Goal: Transaction & Acquisition: Obtain resource

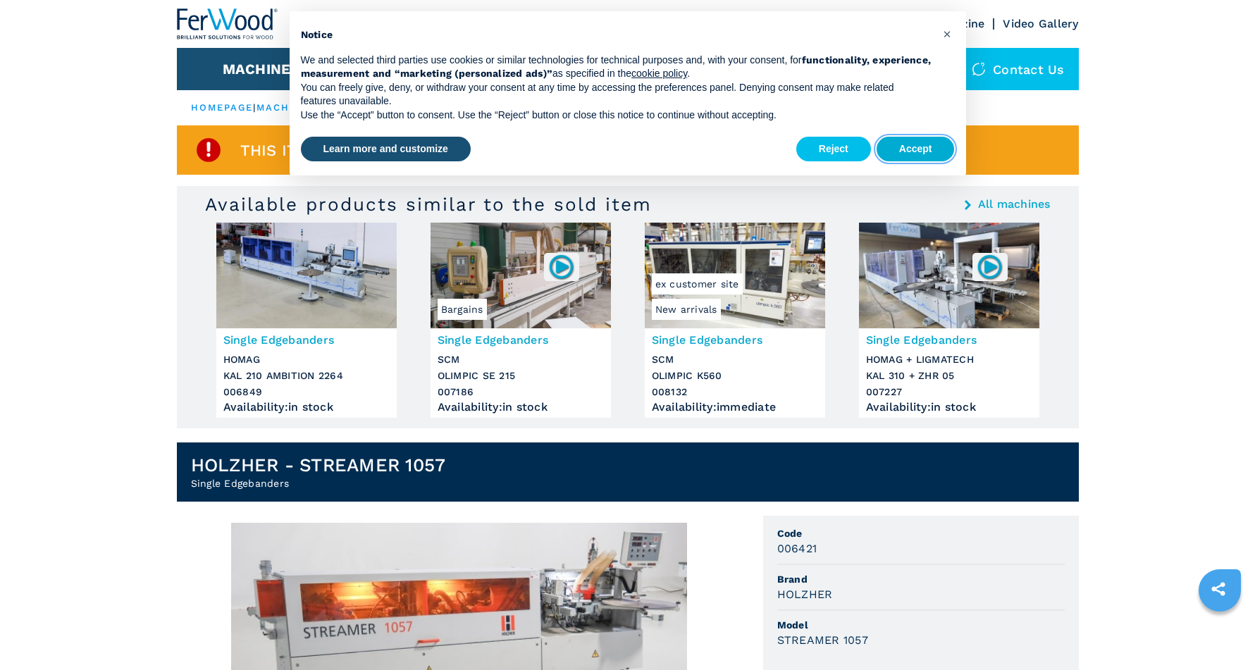
click at [900, 151] on button "Accept" at bounding box center [916, 149] width 78 height 25
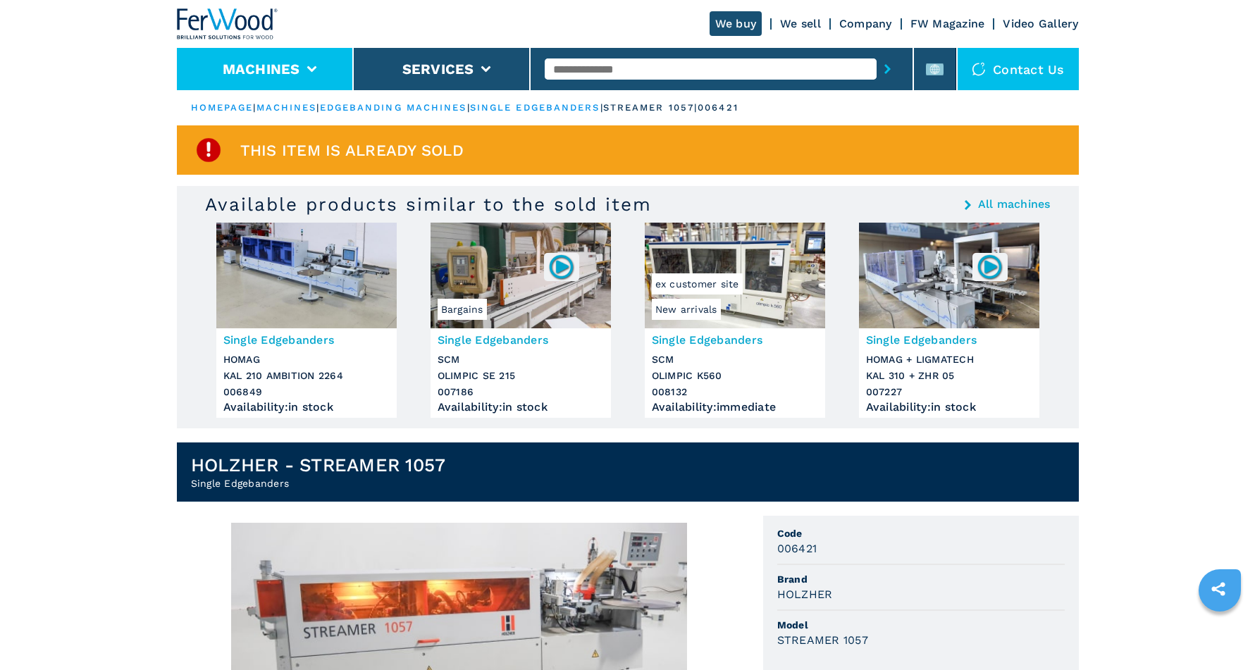
click at [308, 59] on li "Machines" at bounding box center [265, 69] width 177 height 42
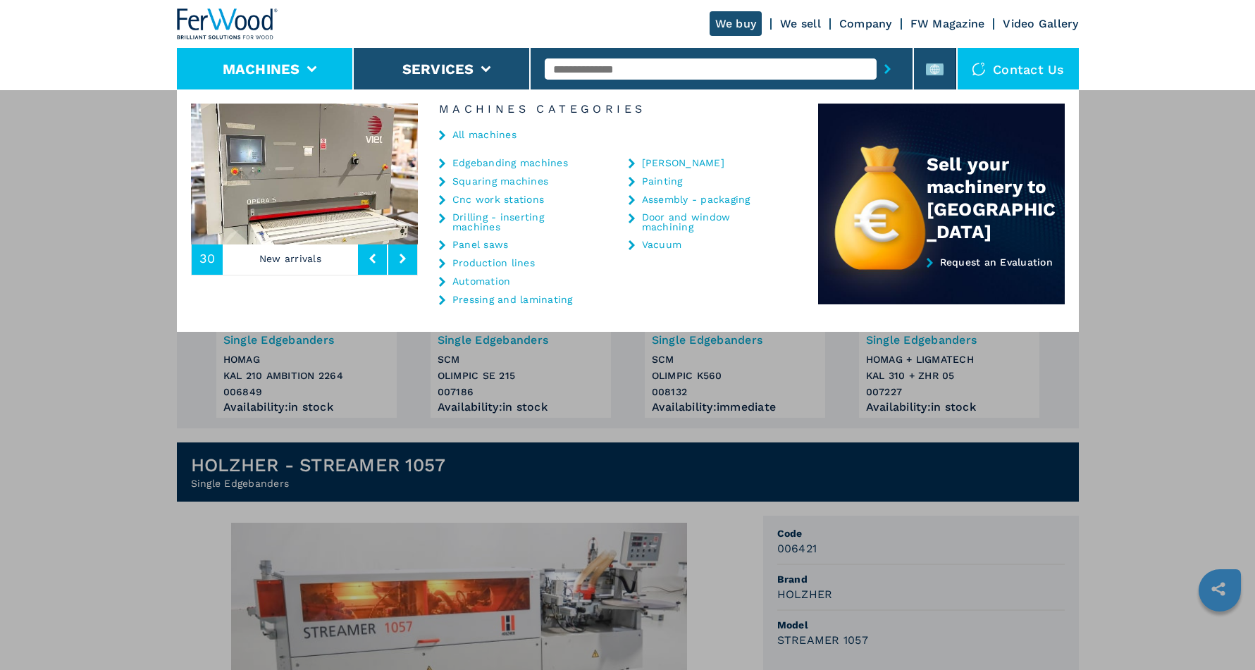
click at [485, 165] on link "Edgebanding machines" at bounding box center [510, 163] width 116 height 10
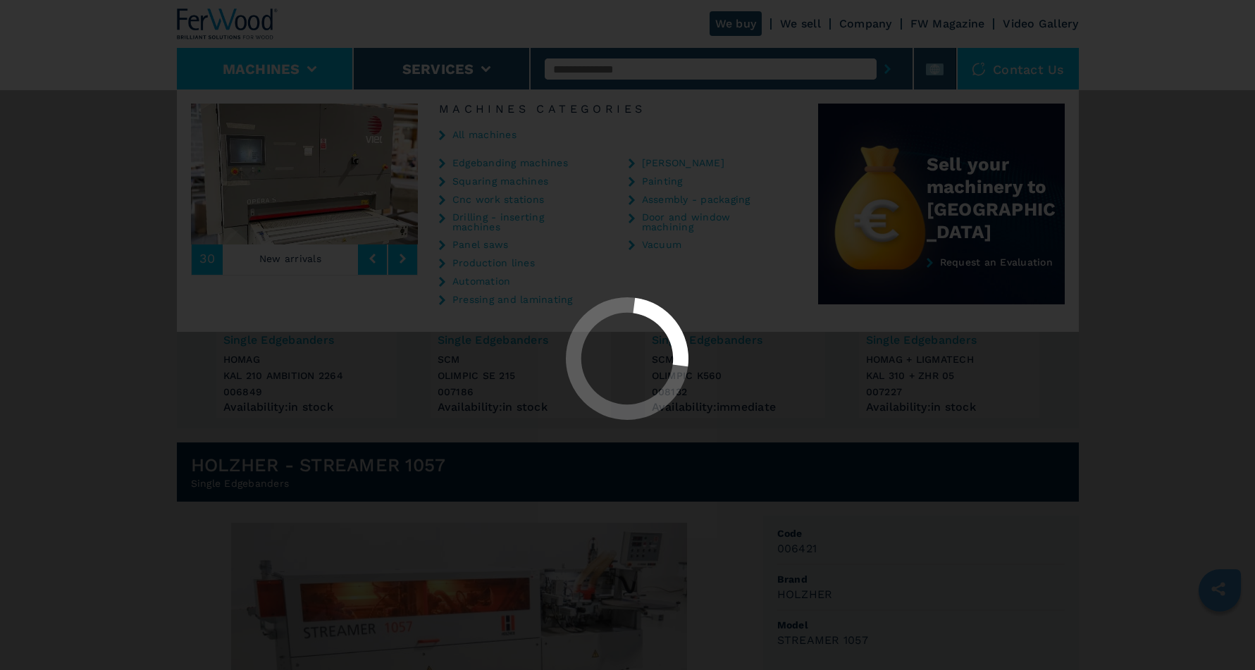
select select "**********"
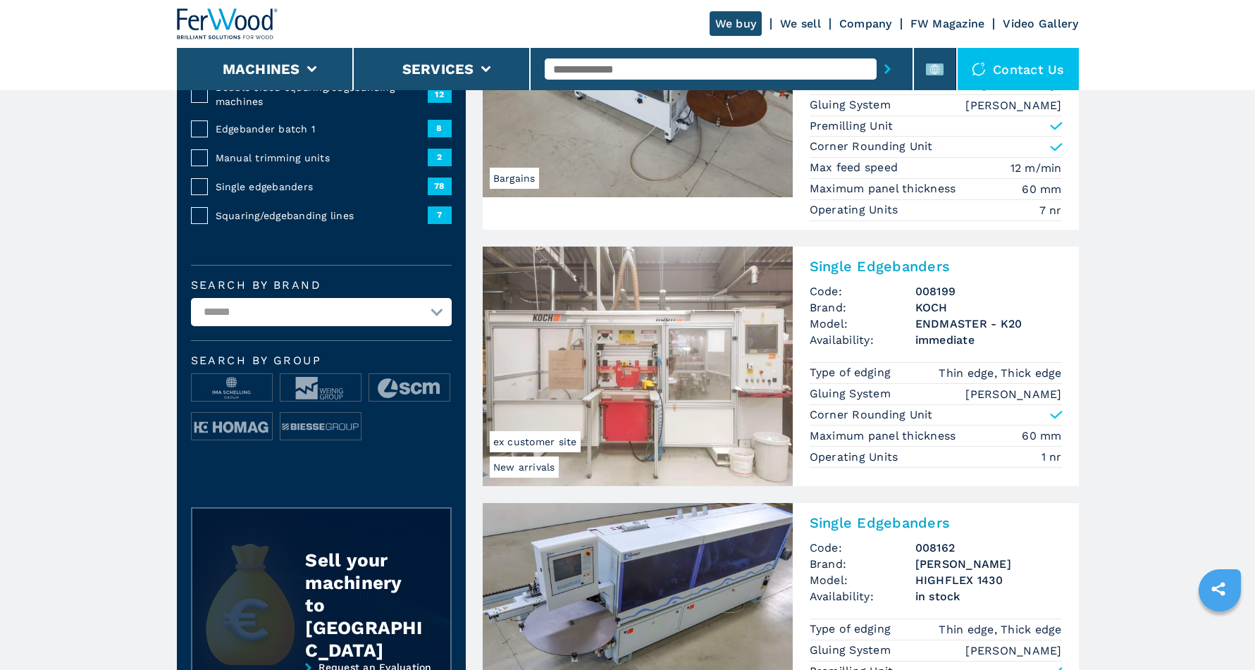
scroll to position [230, 0]
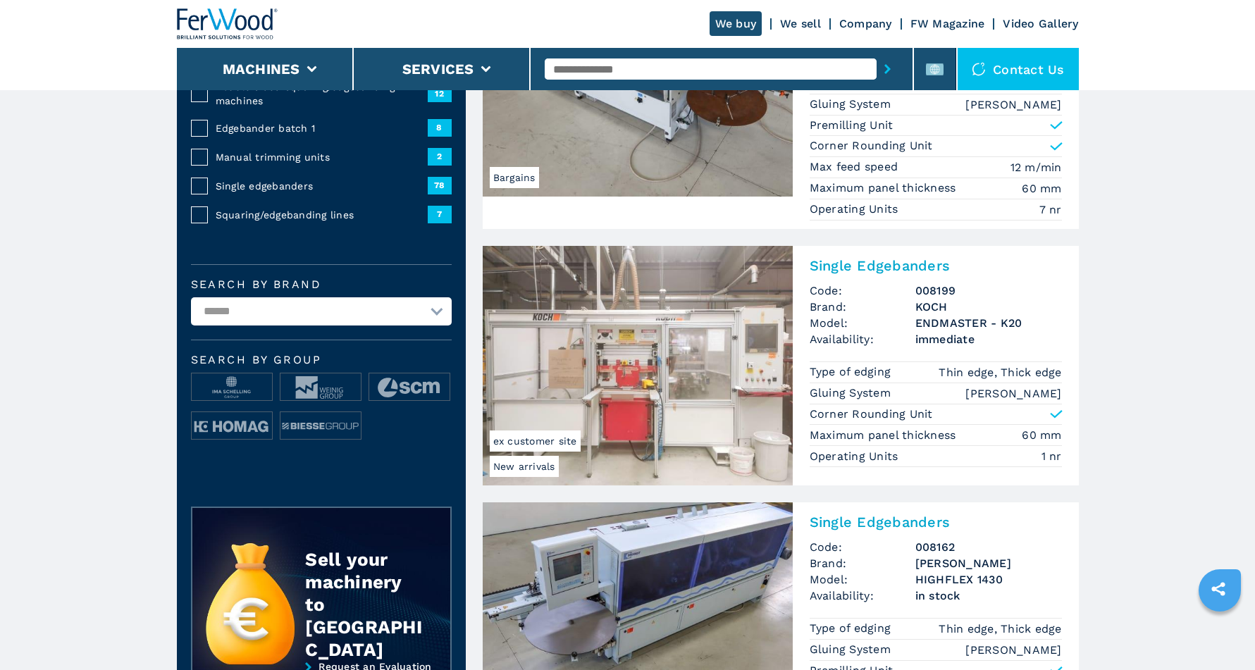
select select "*****"
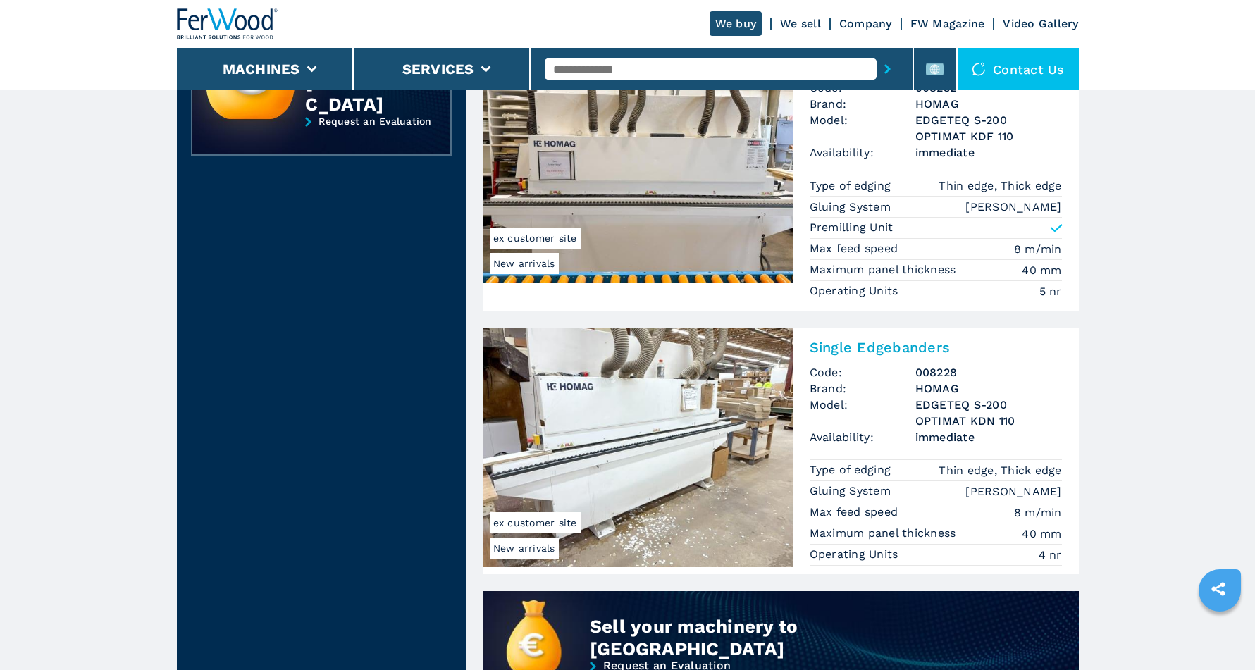
scroll to position [763, 0]
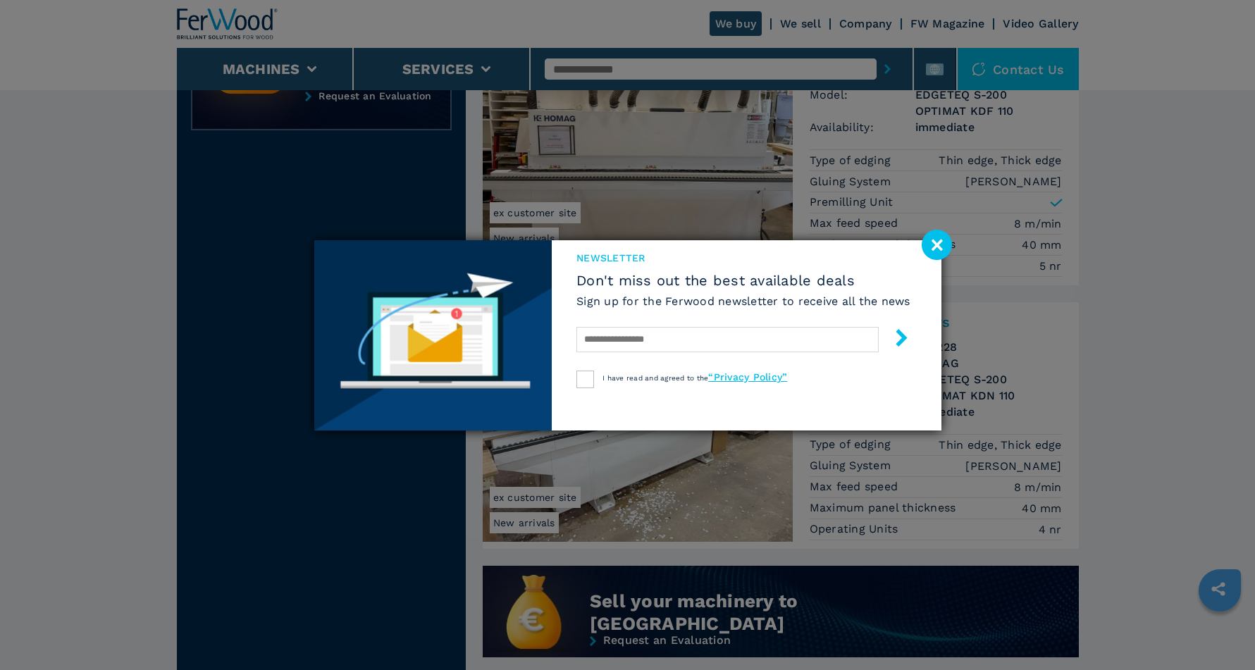
click at [925, 254] on image at bounding box center [937, 245] width 30 height 30
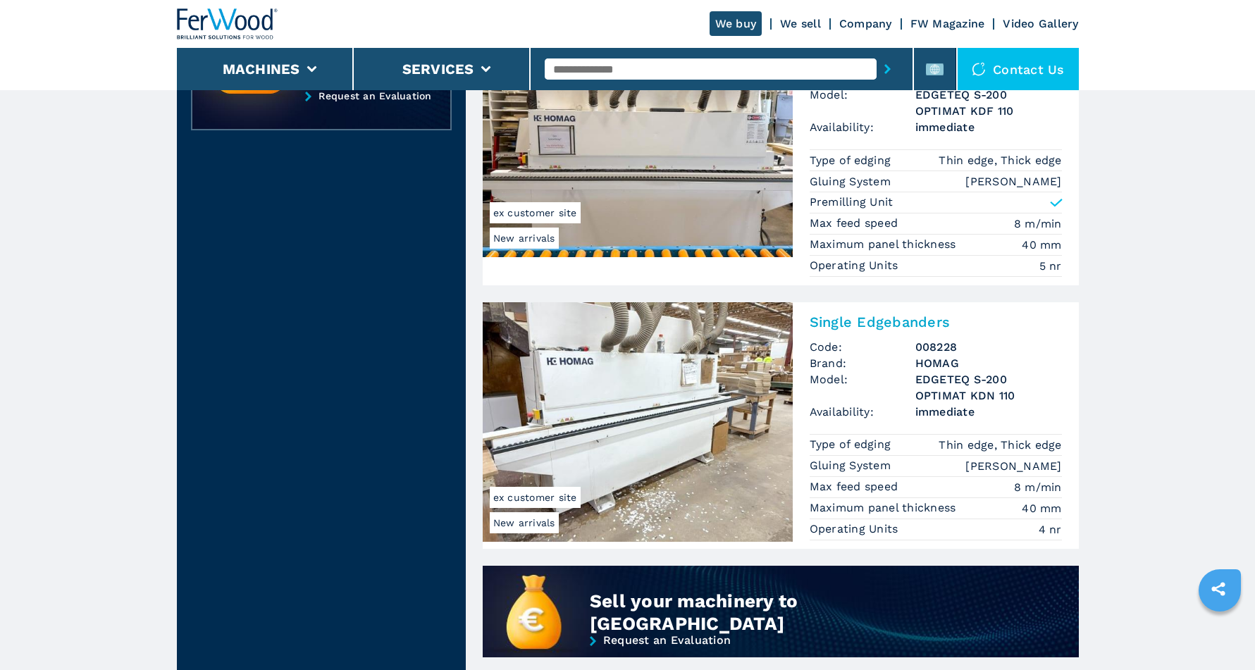
click at [719, 401] on img at bounding box center [638, 422] width 310 height 240
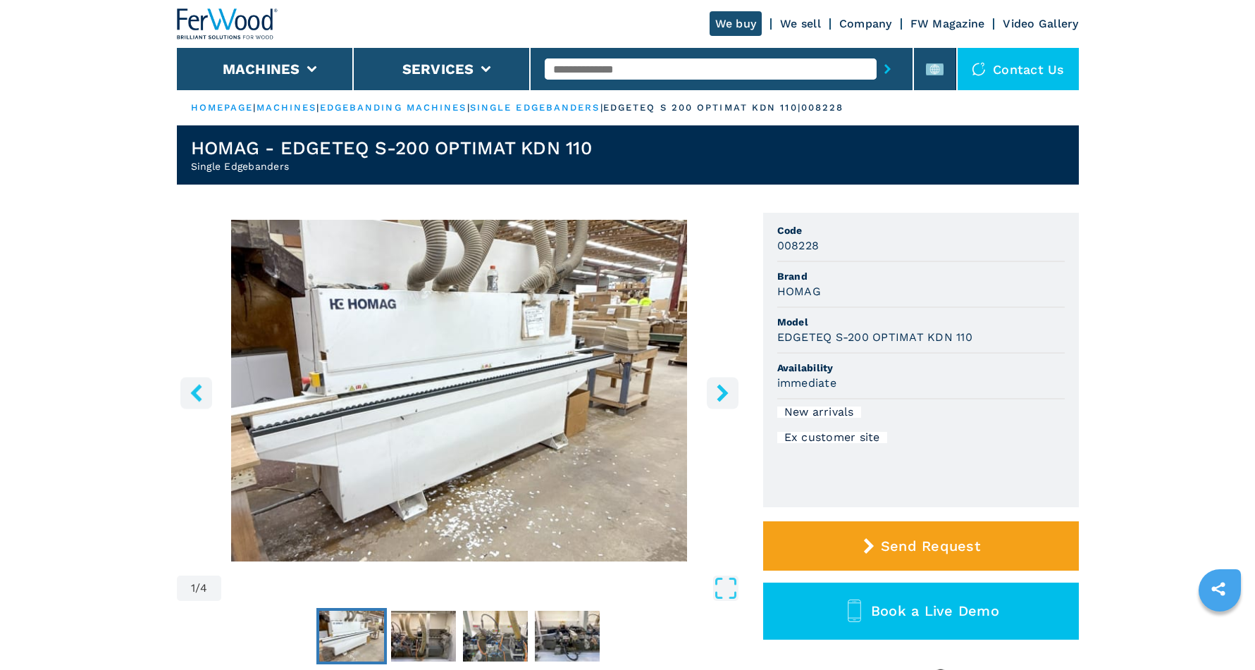
click at [713, 396] on button "right-button" at bounding box center [723, 393] width 32 height 32
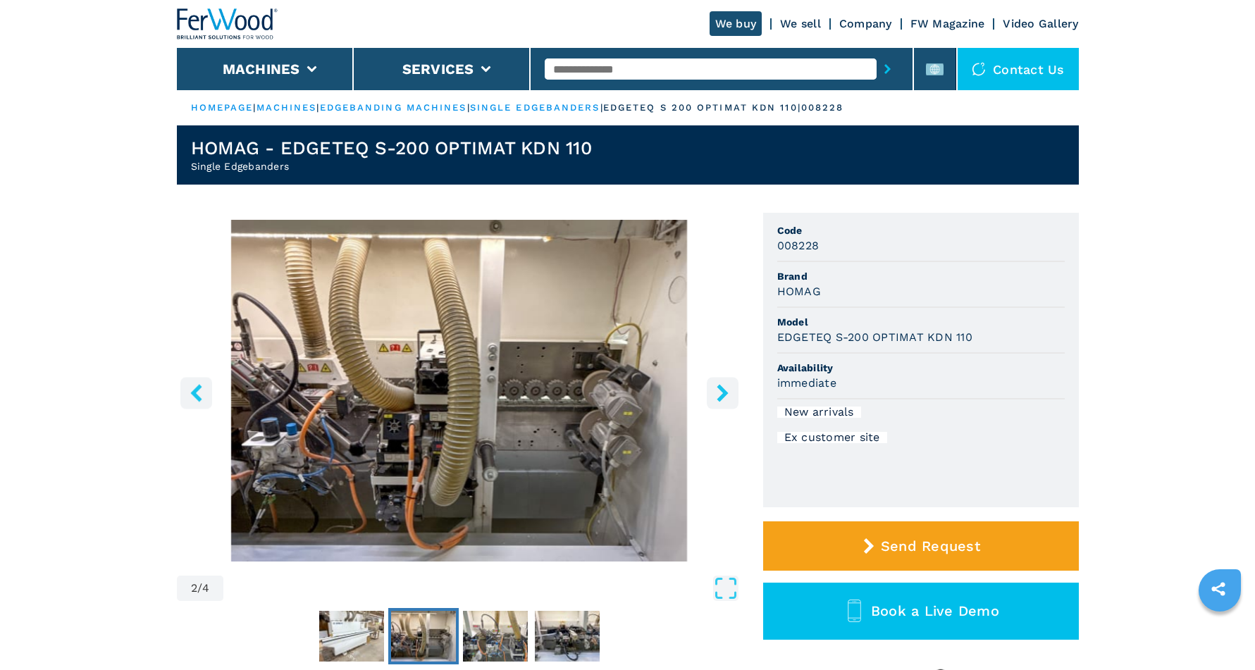
click at [713, 396] on button "right-button" at bounding box center [723, 393] width 32 height 32
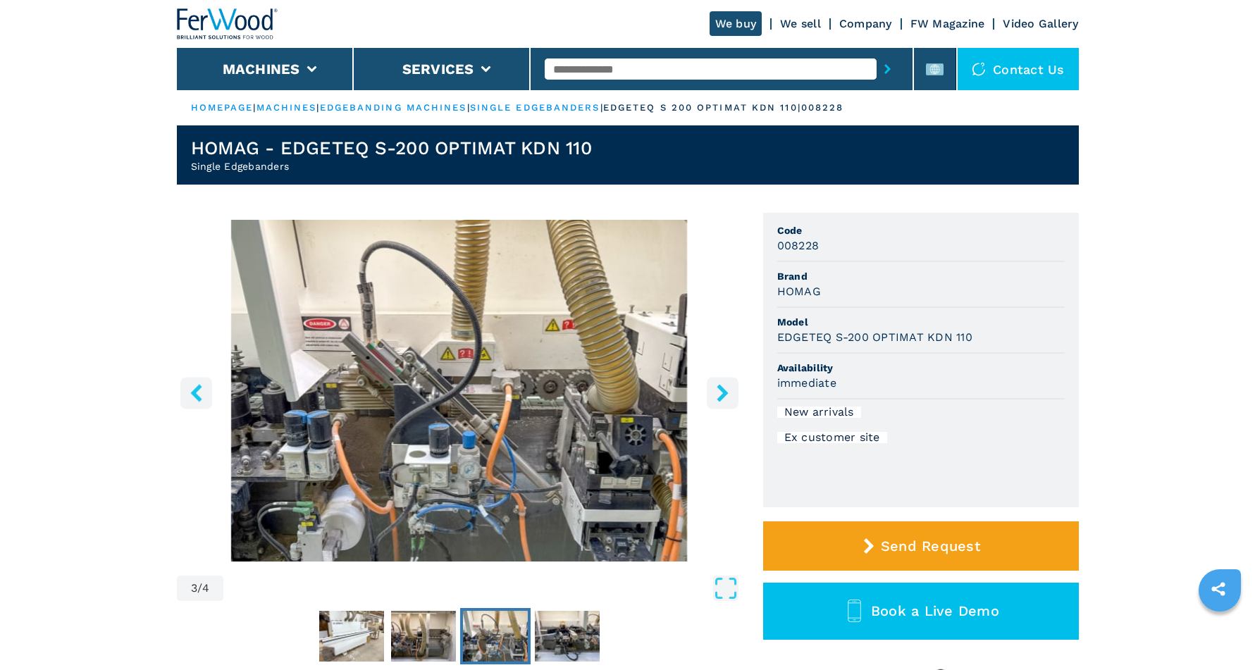
click at [713, 397] on button "right-button" at bounding box center [723, 393] width 32 height 32
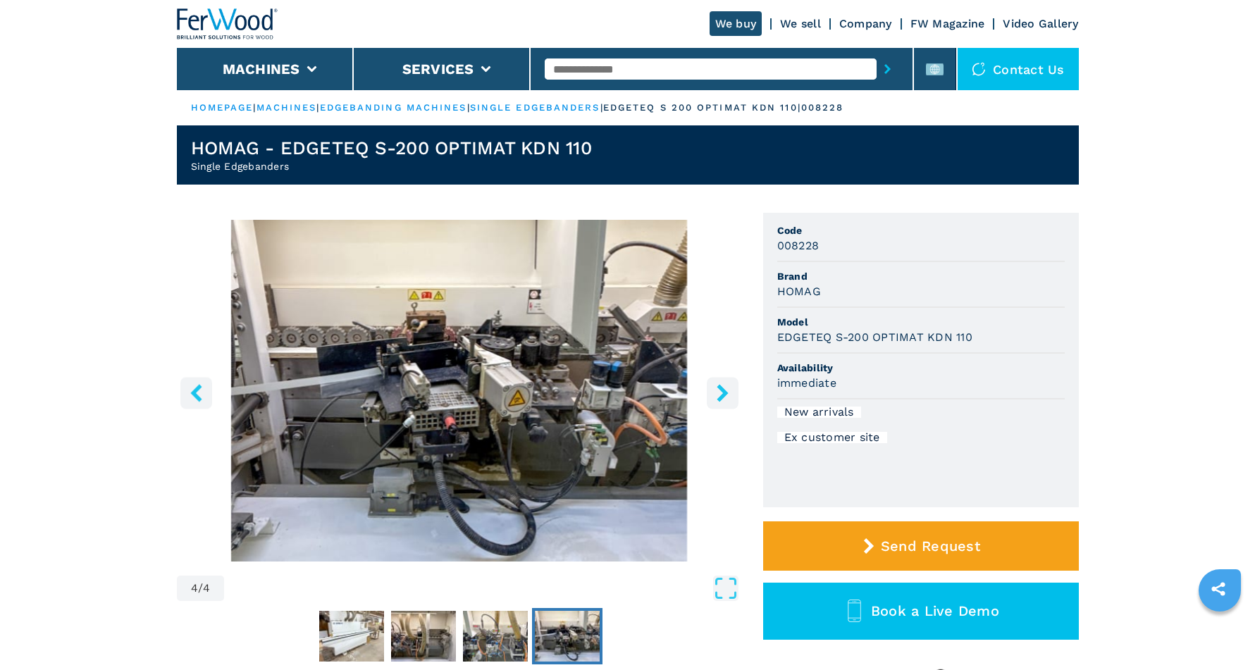
click at [713, 397] on button "right-button" at bounding box center [723, 393] width 32 height 32
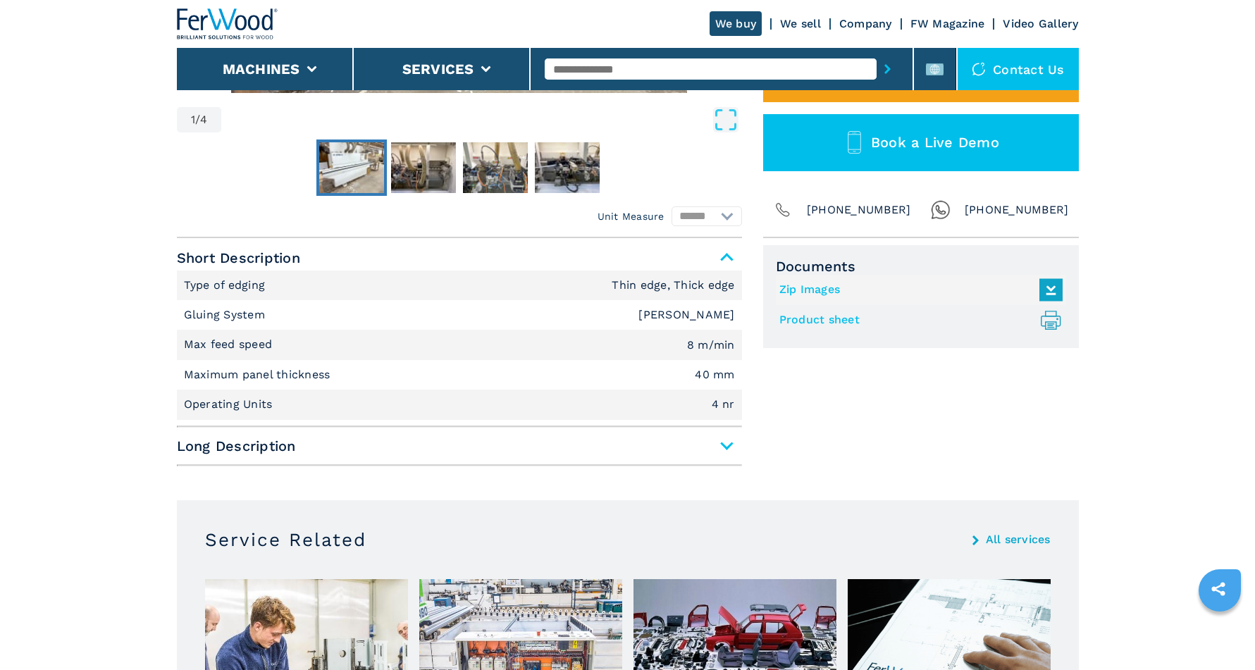
scroll to position [470, 0]
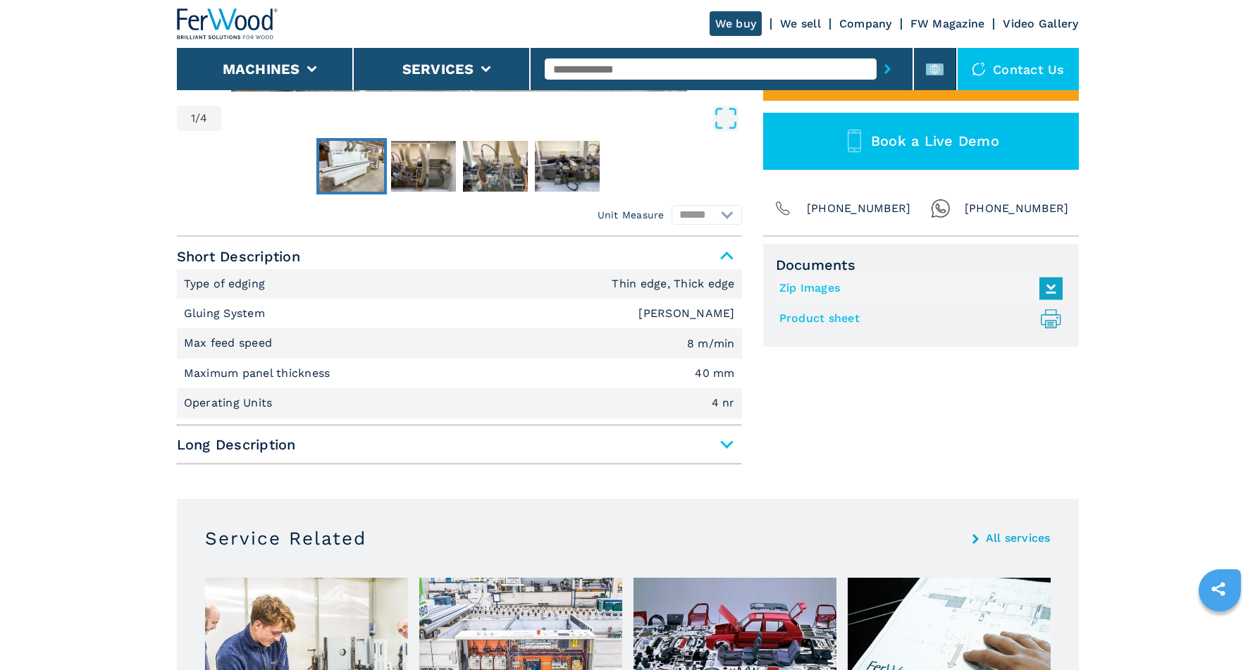
click at [722, 439] on span "Long Description" at bounding box center [459, 444] width 565 height 25
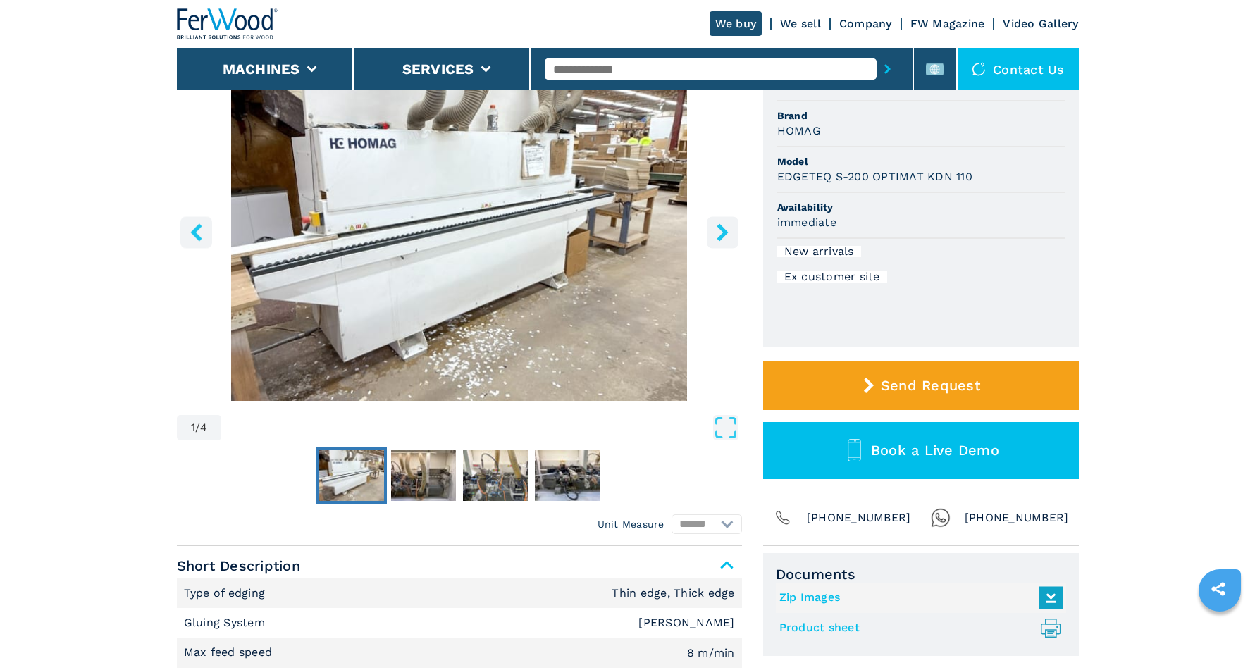
scroll to position [161, 0]
click at [505, 482] on img "Go to Slide 3" at bounding box center [495, 475] width 65 height 51
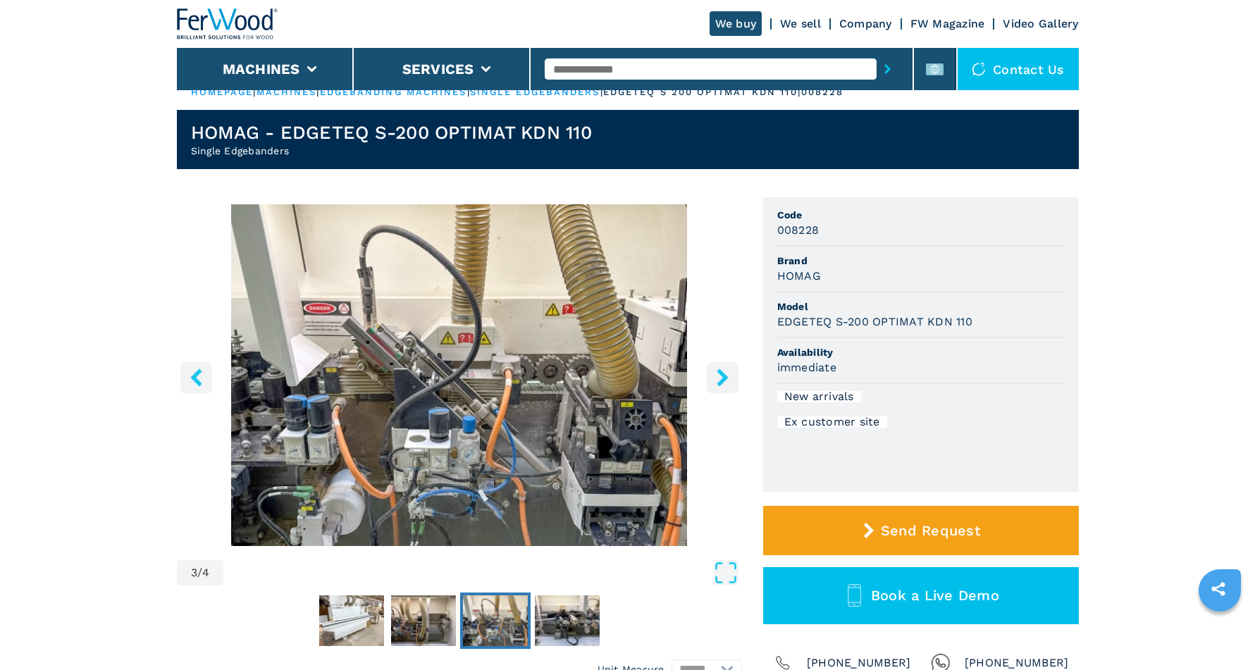
scroll to position [16, 0]
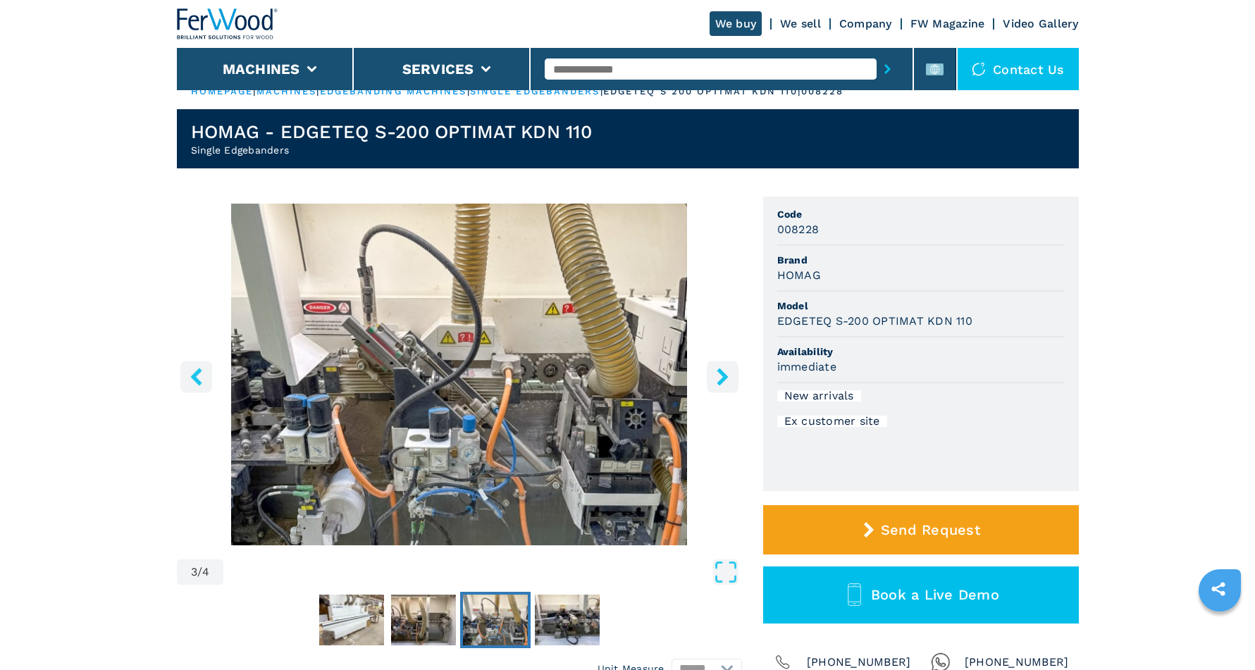
click at [713, 379] on button "right-button" at bounding box center [723, 377] width 32 height 32
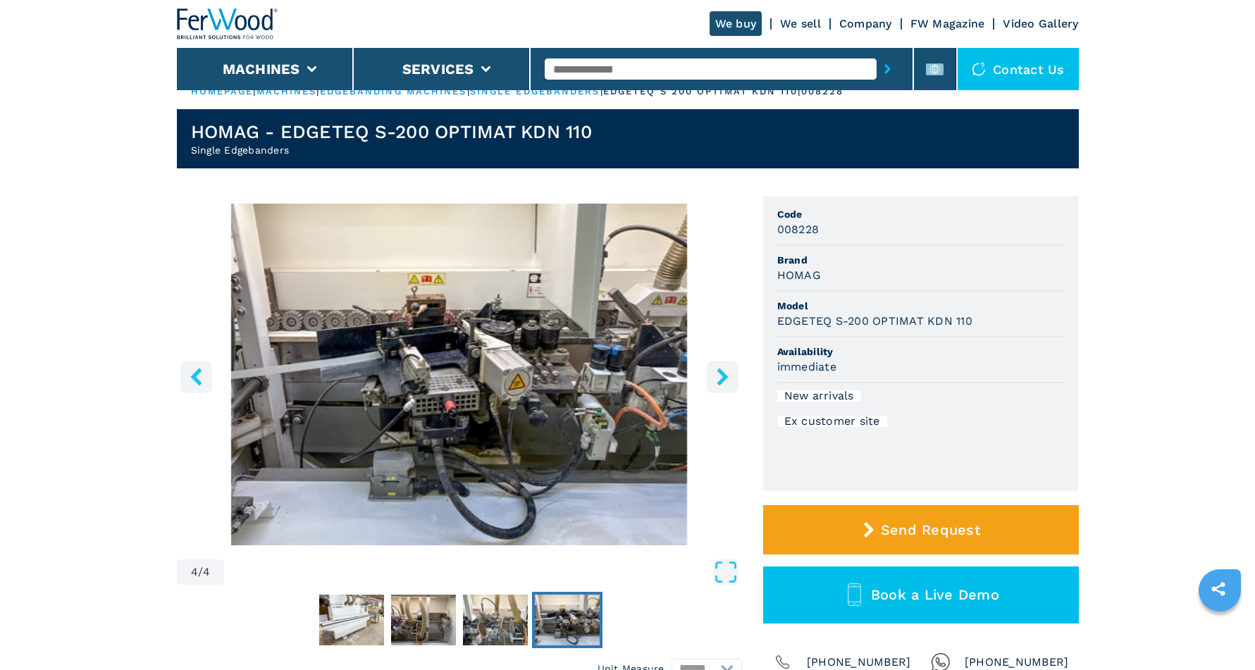
click at [713, 379] on button "right-button" at bounding box center [723, 377] width 32 height 32
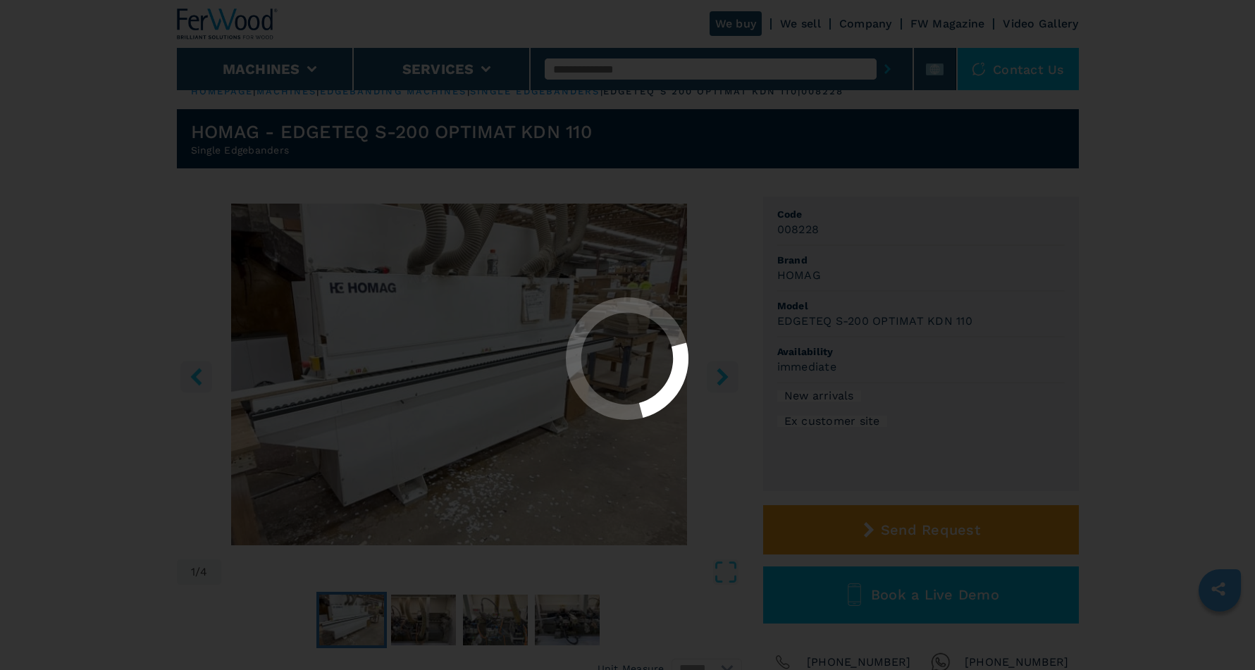
select select "**********"
select select "*****"
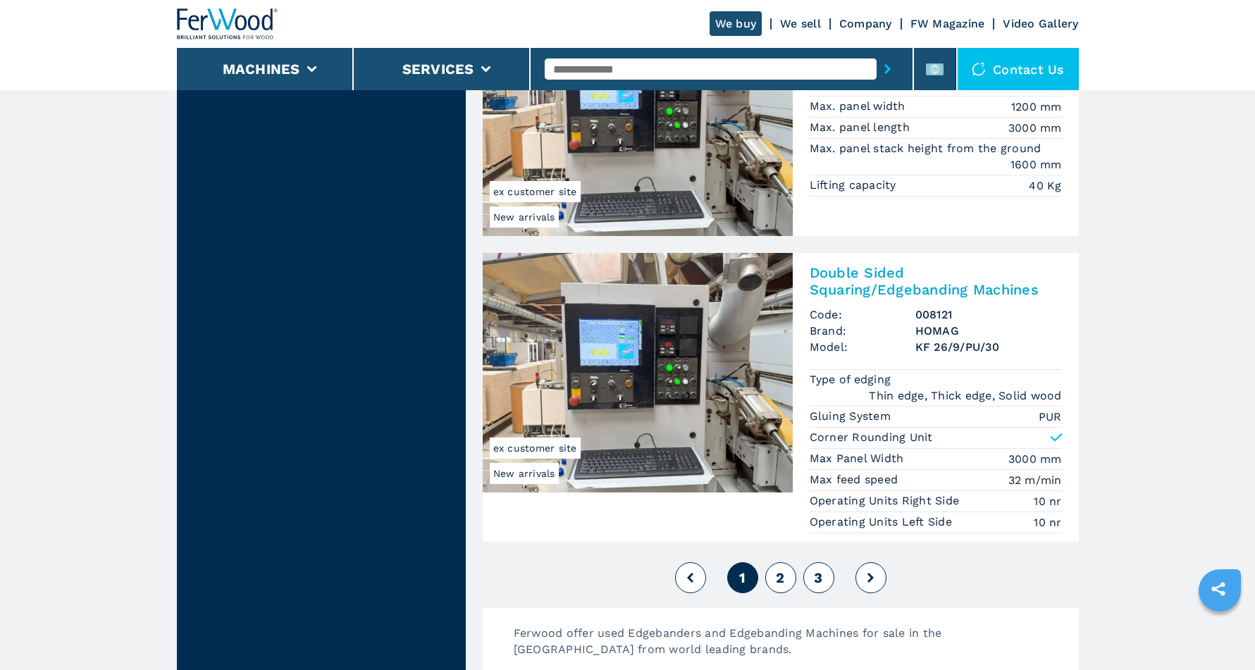
scroll to position [3508, 0]
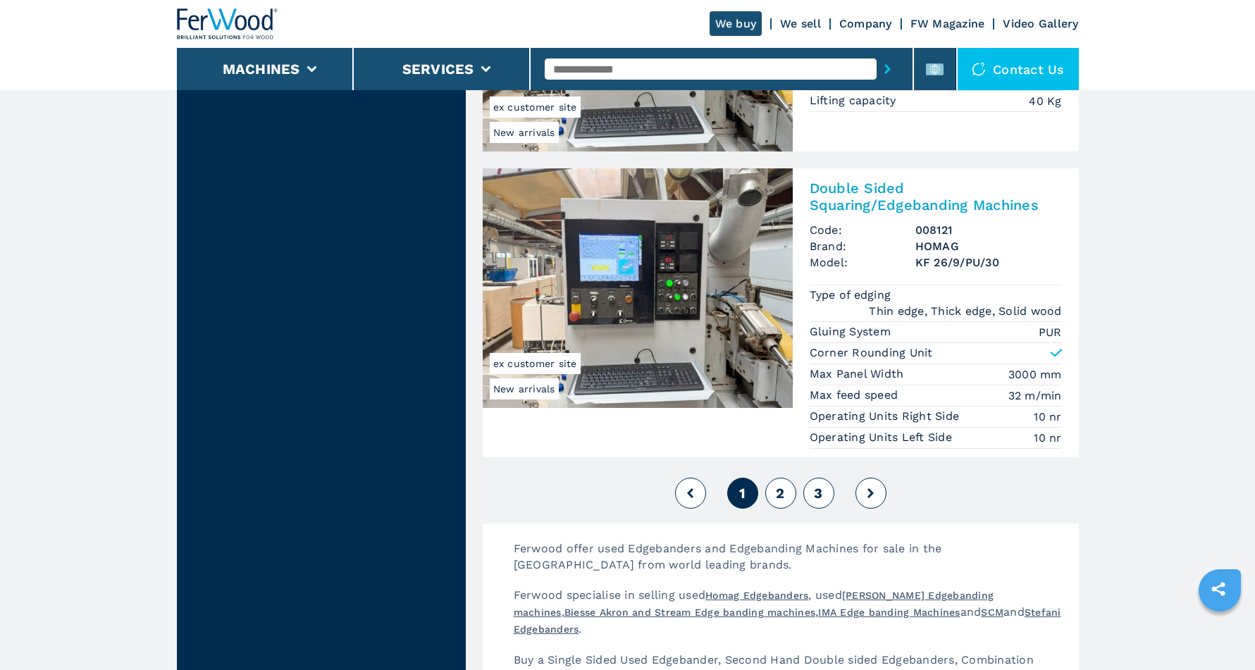
click at [780, 485] on span "2" at bounding box center [780, 493] width 8 height 17
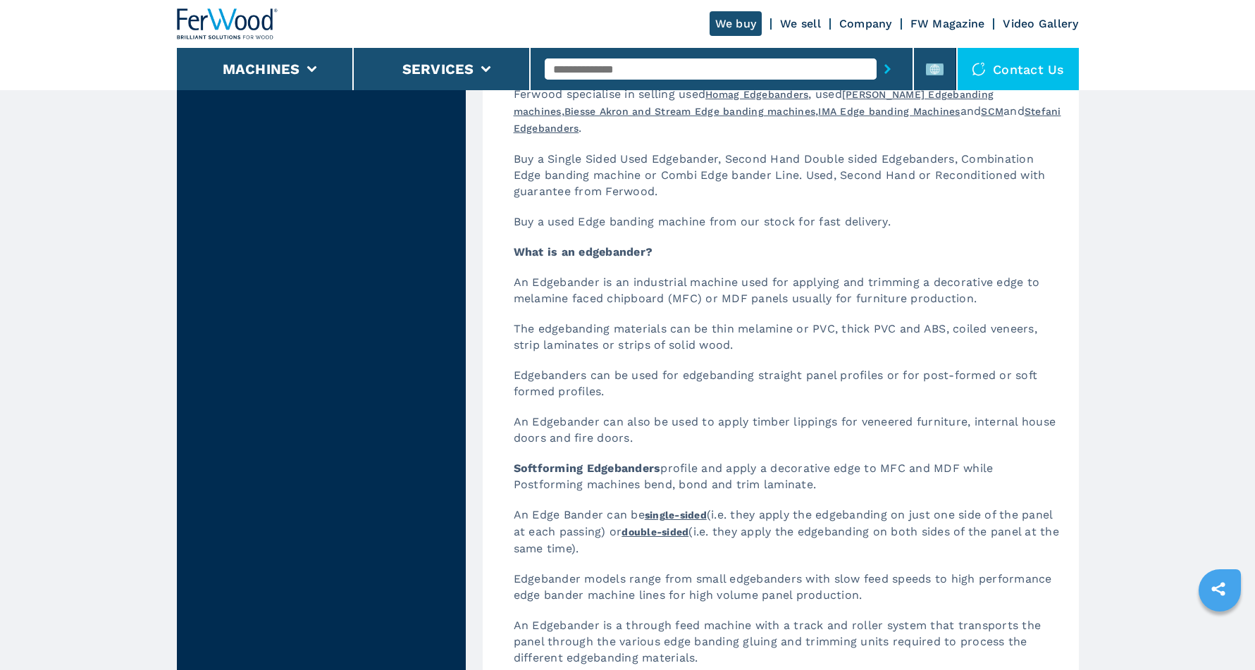
select select
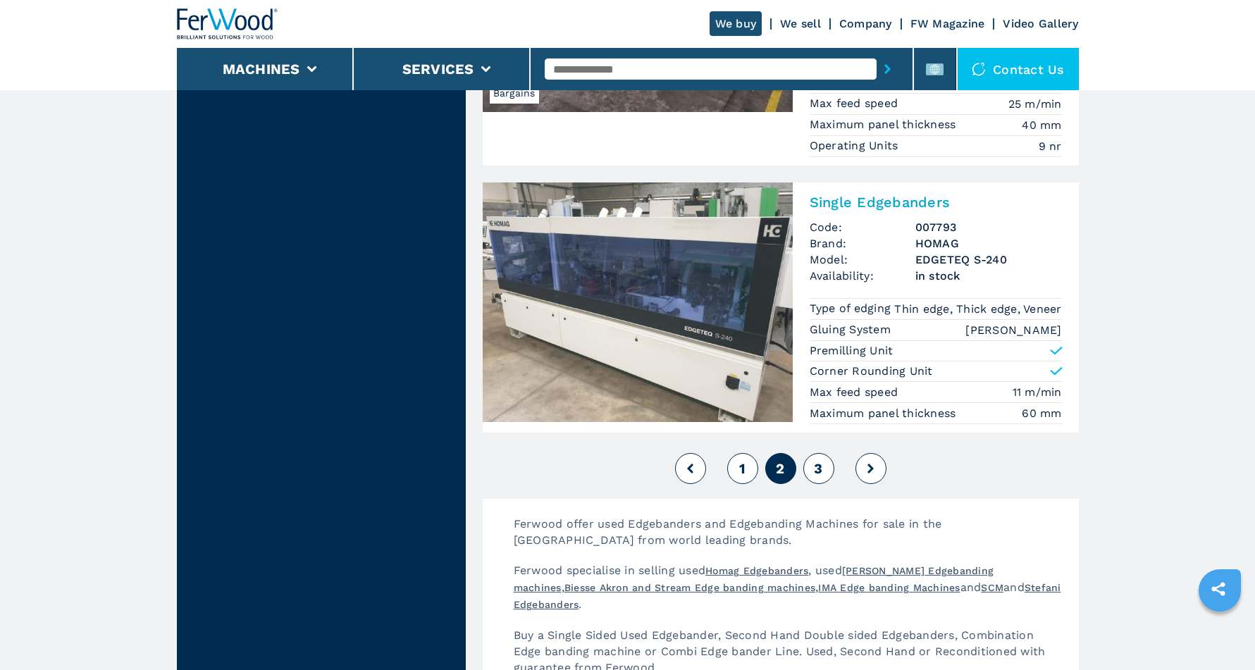
scroll to position [3295, 0]
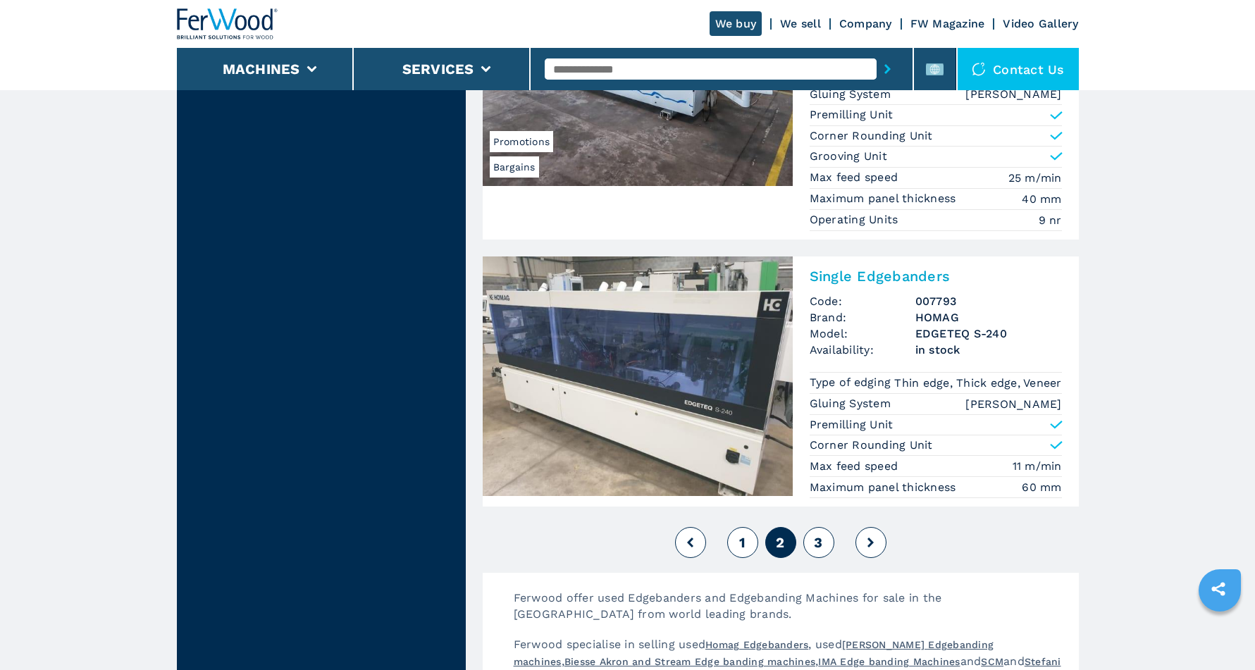
click at [683, 402] on img at bounding box center [638, 377] width 310 height 240
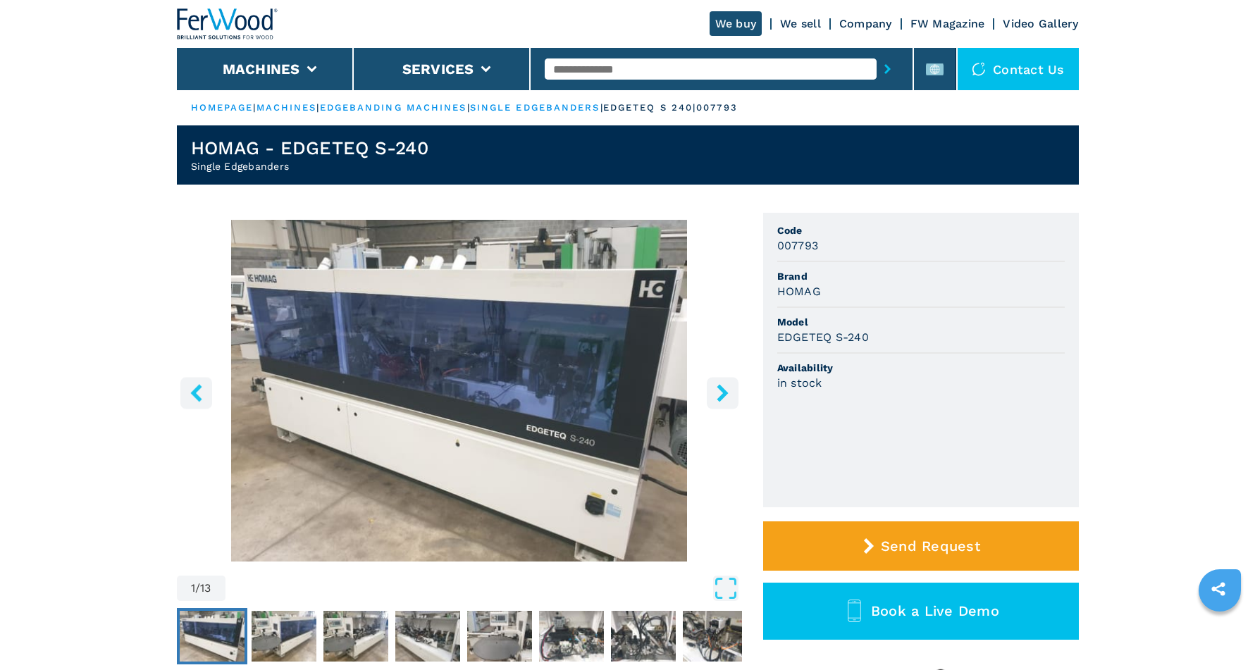
click at [711, 390] on button "right-button" at bounding box center [723, 393] width 32 height 32
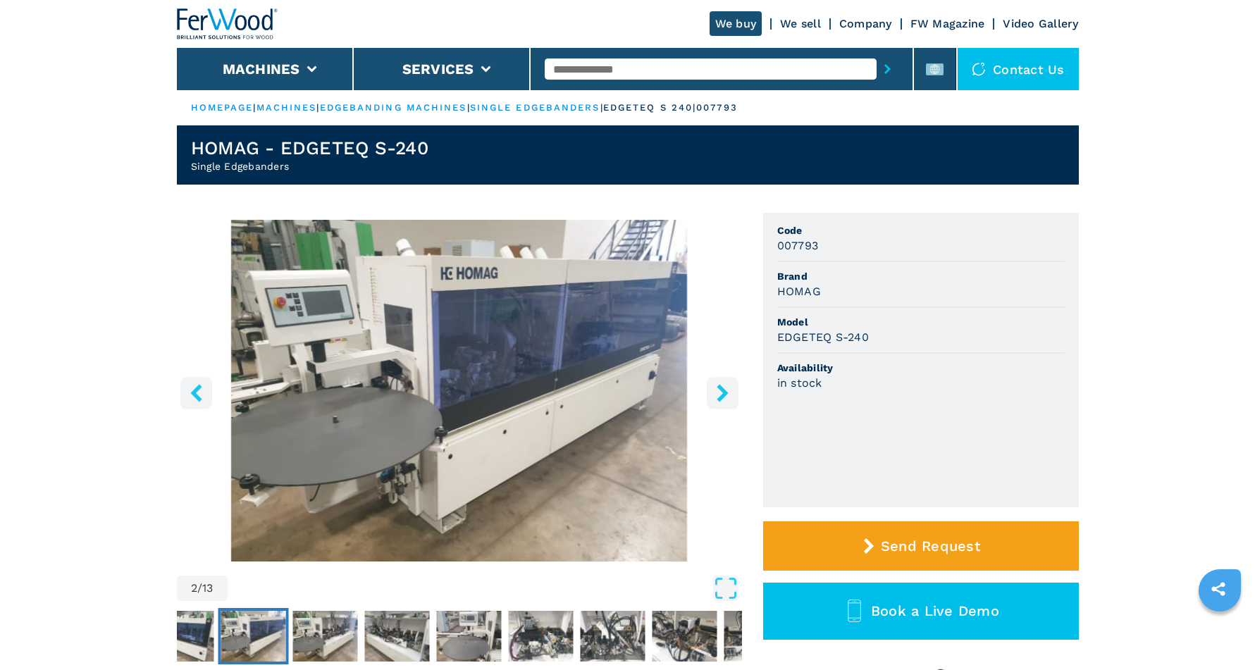
click at [711, 390] on button "right-button" at bounding box center [723, 393] width 32 height 32
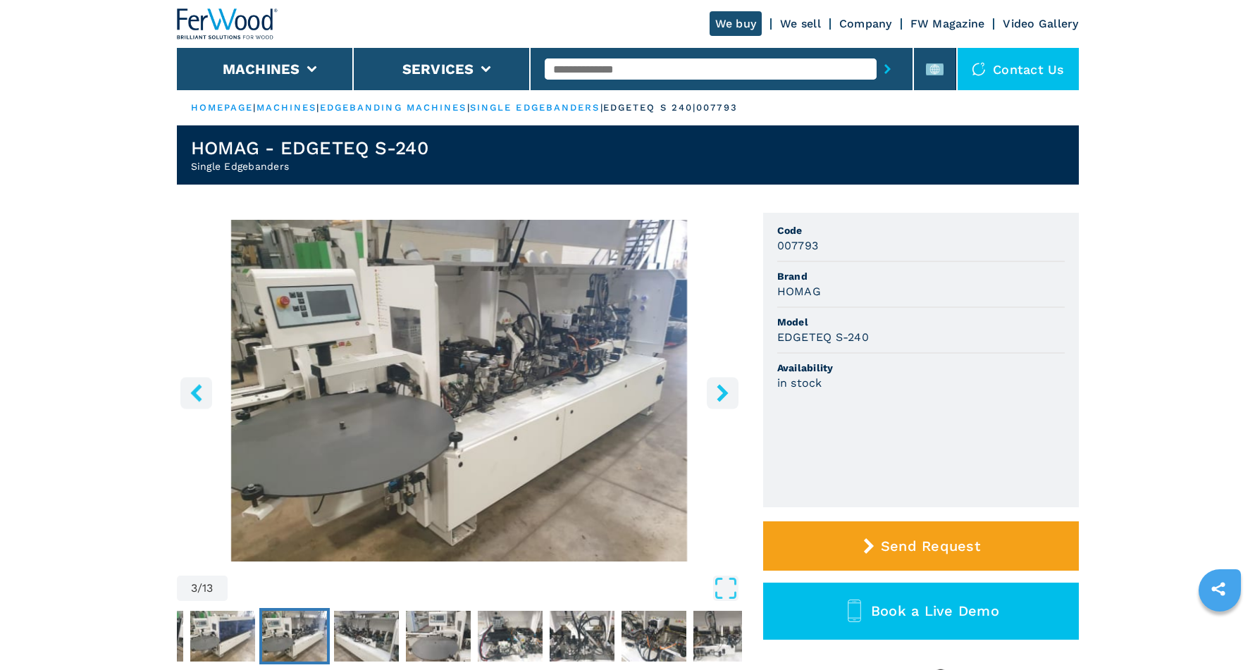
click at [711, 390] on button "right-button" at bounding box center [723, 393] width 32 height 32
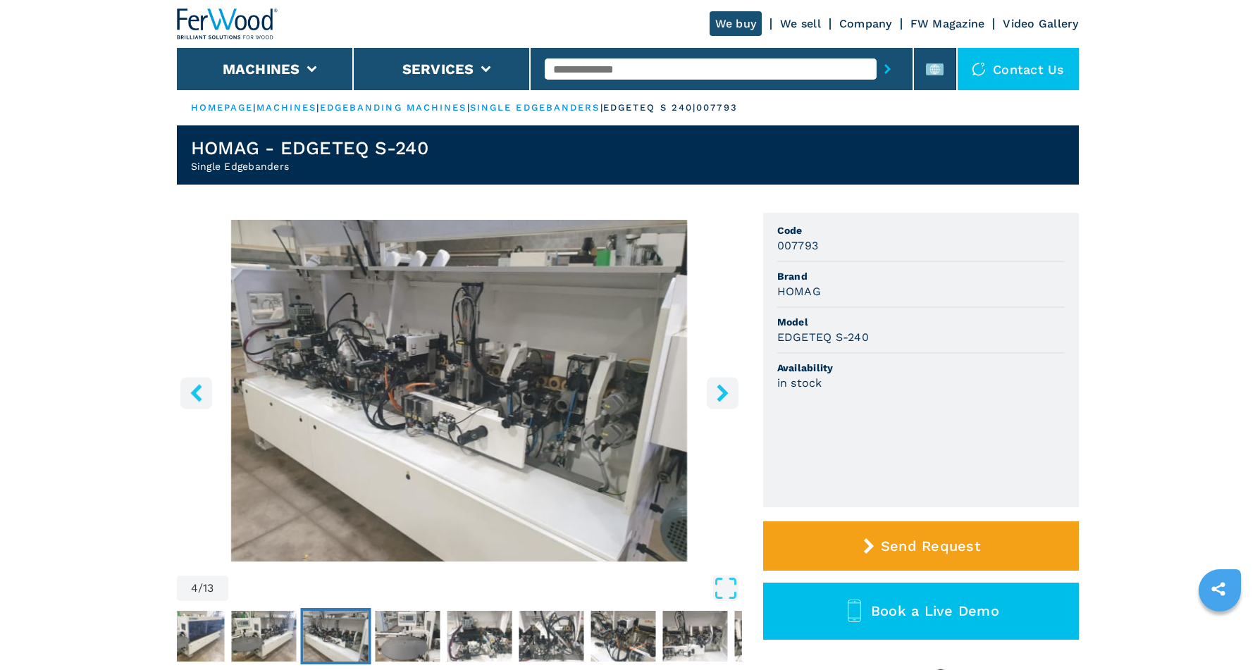
click at [711, 390] on button "right-button" at bounding box center [723, 393] width 32 height 32
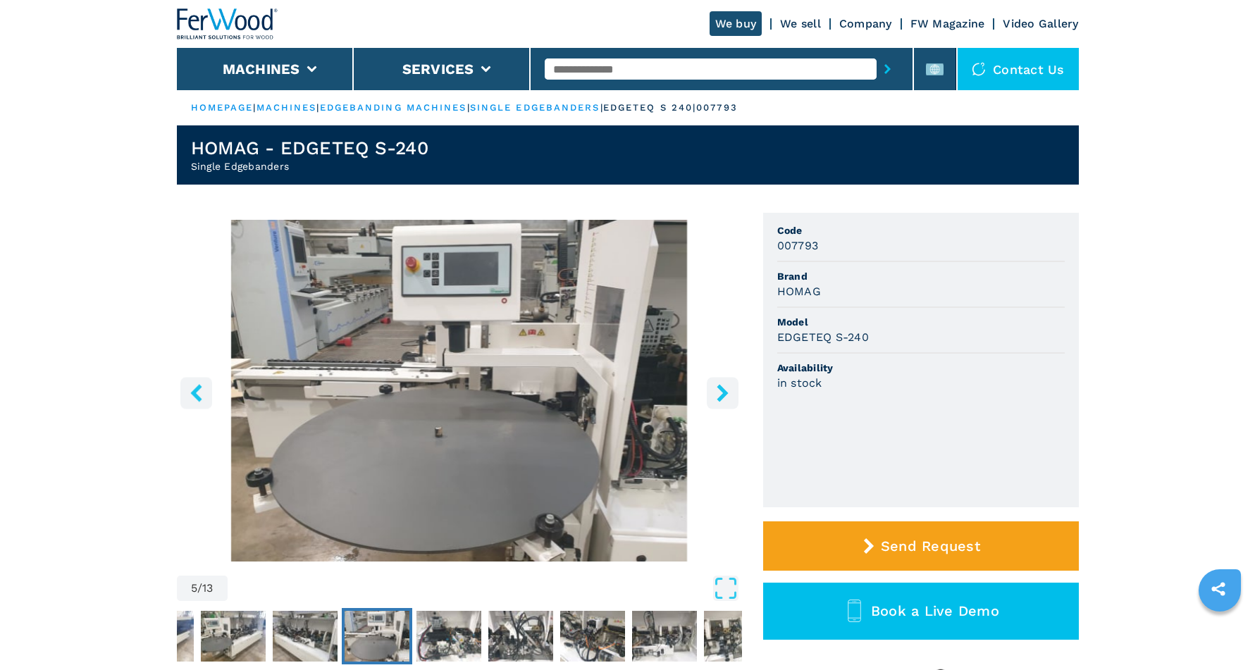
click at [711, 390] on button "right-button" at bounding box center [723, 393] width 32 height 32
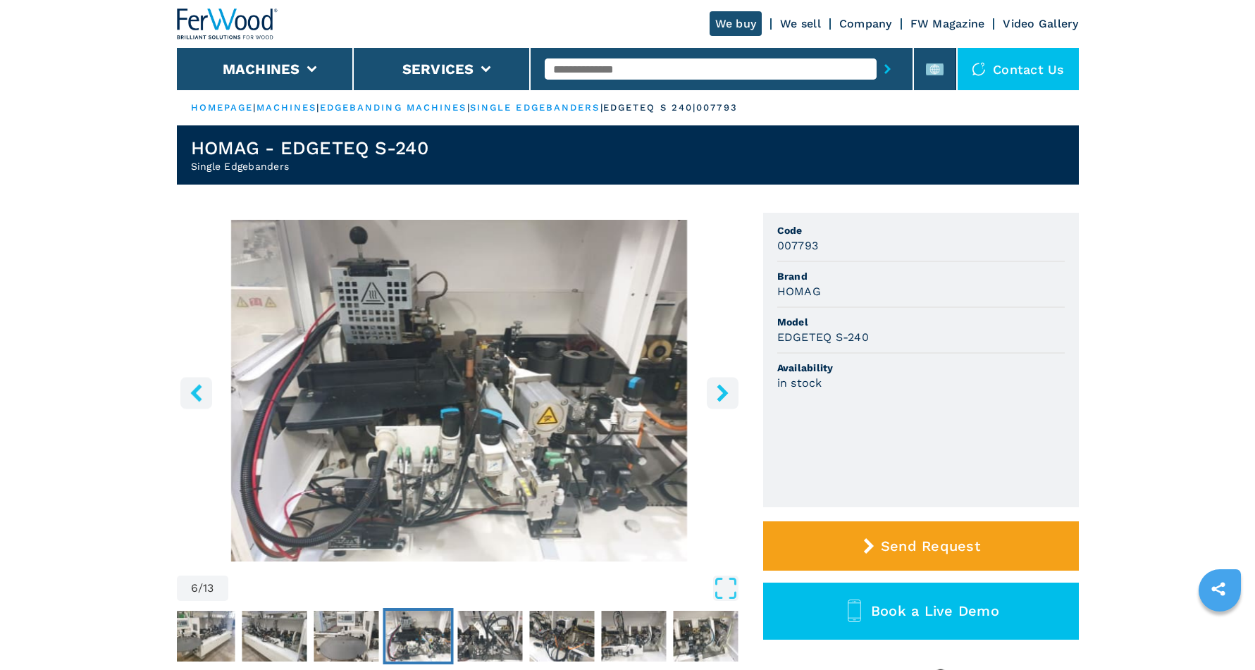
click at [711, 390] on button "right-button" at bounding box center [723, 393] width 32 height 32
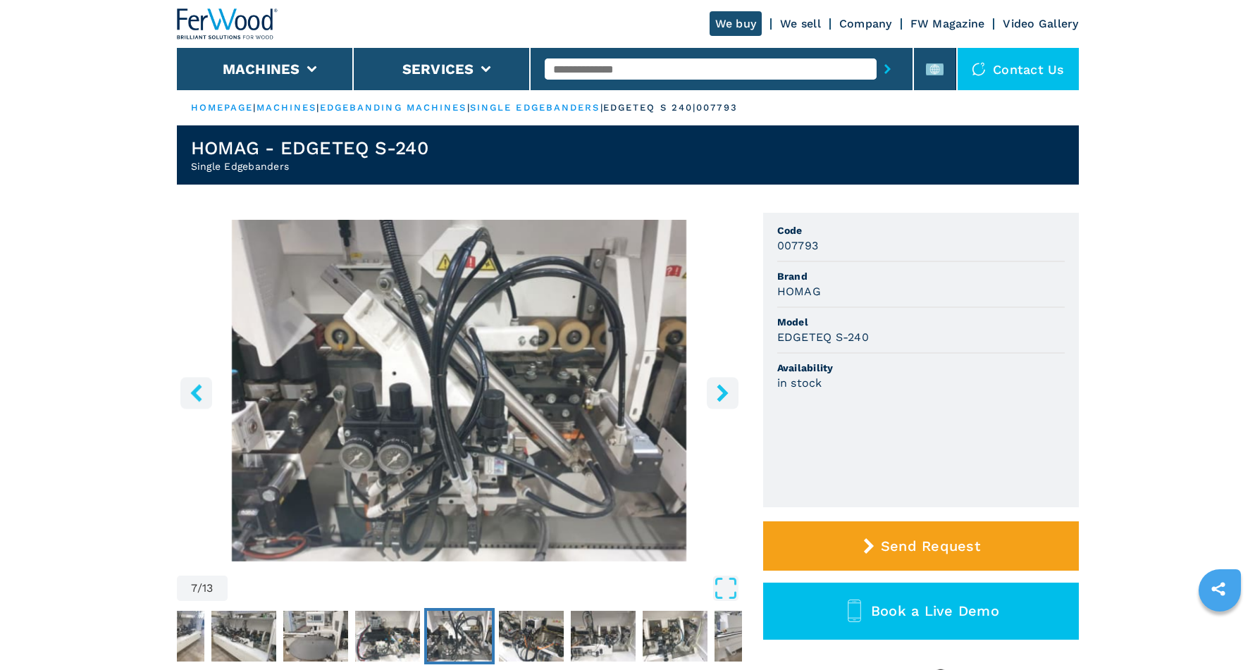
click at [711, 390] on button "right-button" at bounding box center [723, 393] width 32 height 32
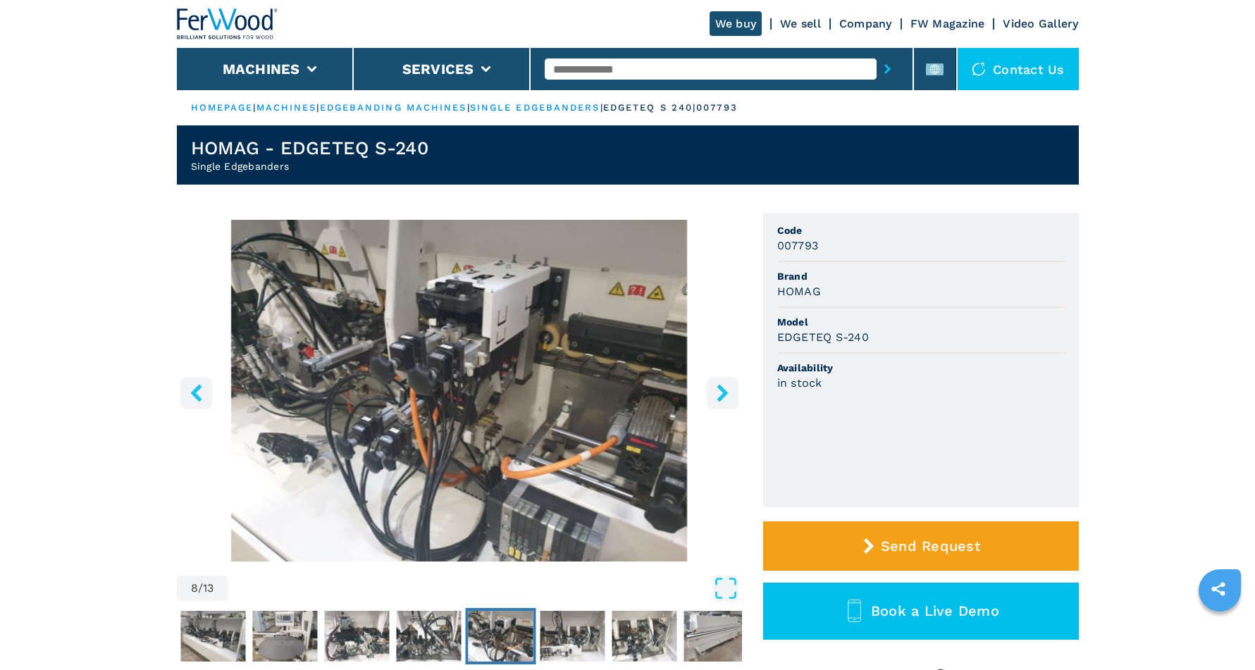
click at [711, 390] on button "right-button" at bounding box center [723, 393] width 32 height 32
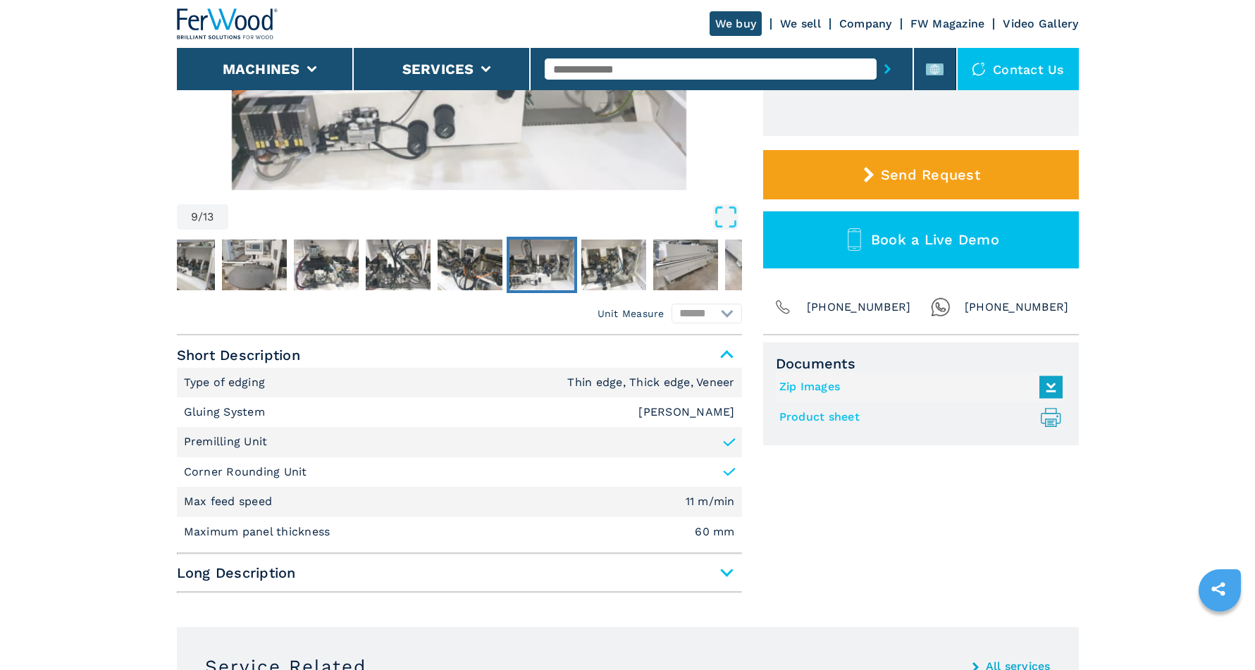
scroll to position [464, 0]
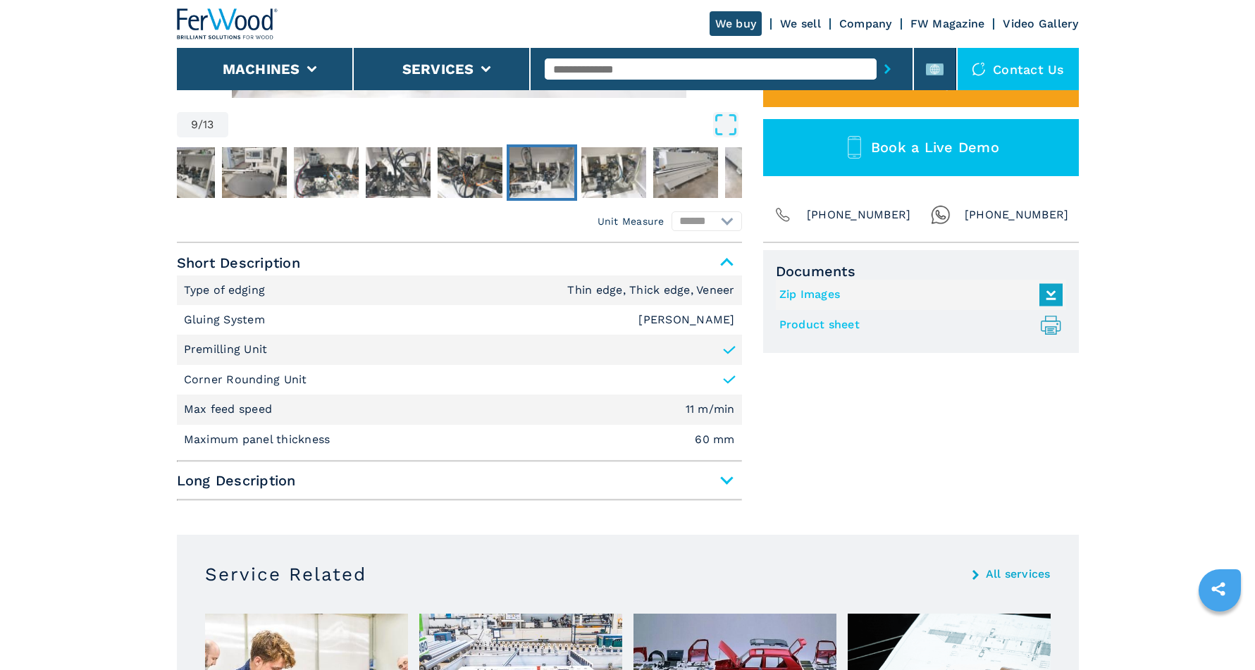
click at [664, 477] on span "Long Description" at bounding box center [459, 480] width 565 height 25
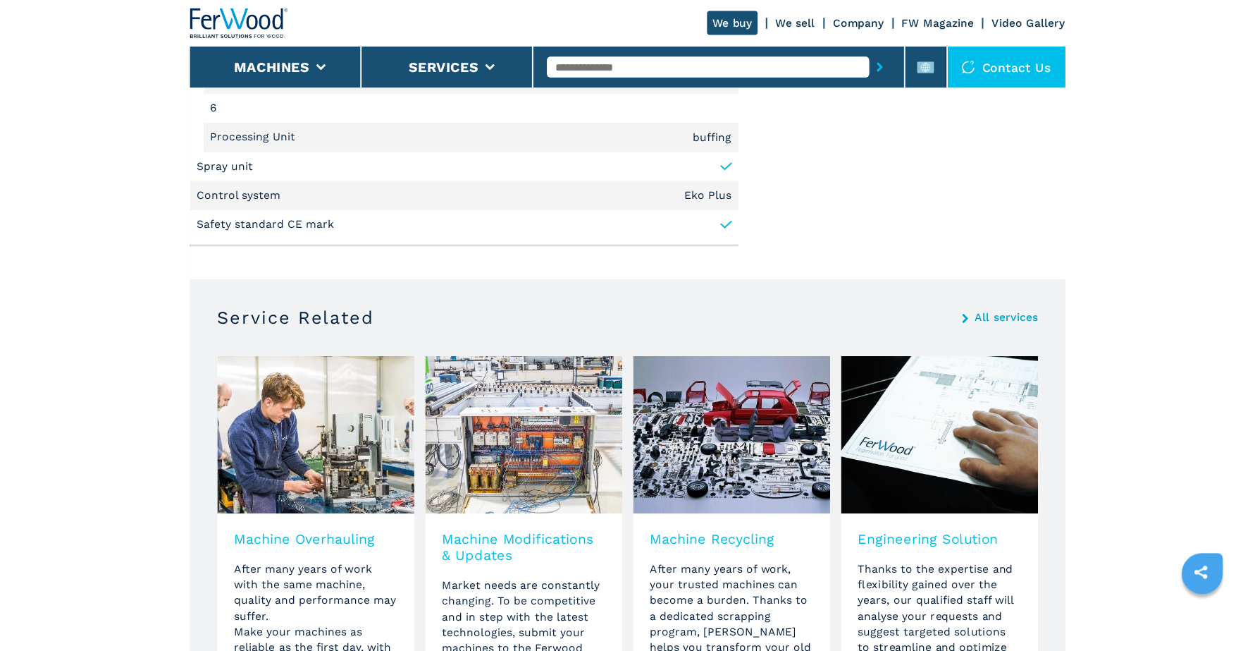
scroll to position [82, 0]
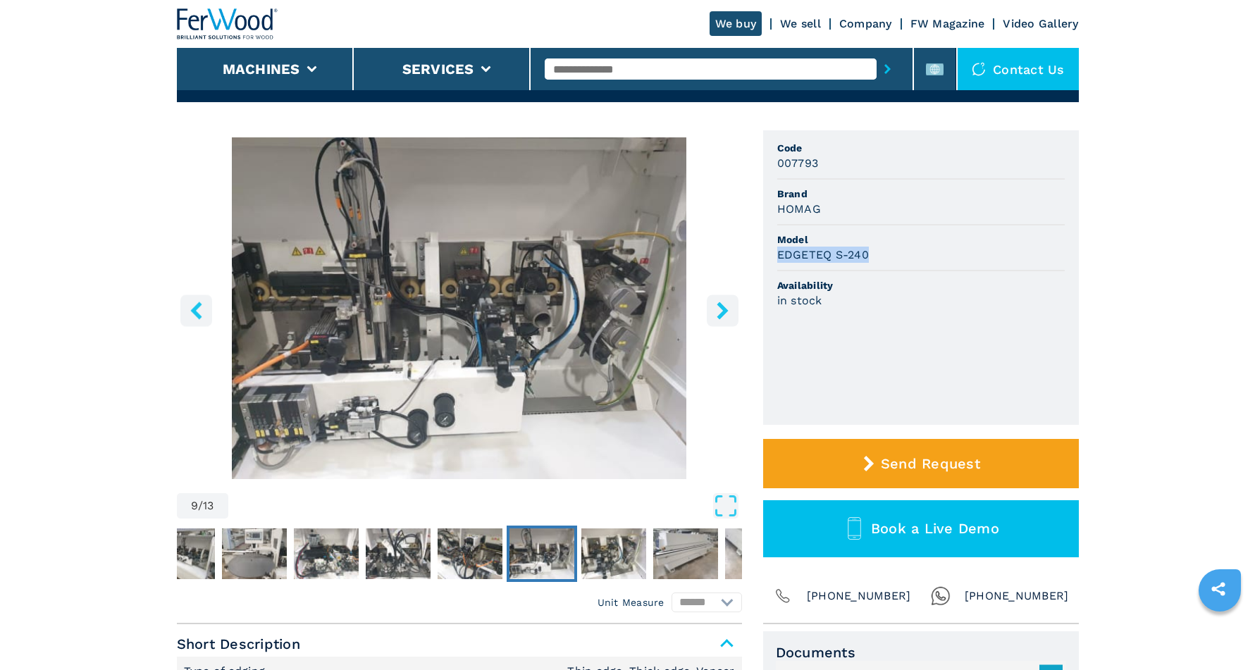
drag, startPoint x: 777, startPoint y: 252, endPoint x: 879, endPoint y: 252, distance: 102.2
click at [879, 252] on div "EDGETEQ S-240" at bounding box center [921, 255] width 288 height 16
copy h3 "EDGETEQ S-240"
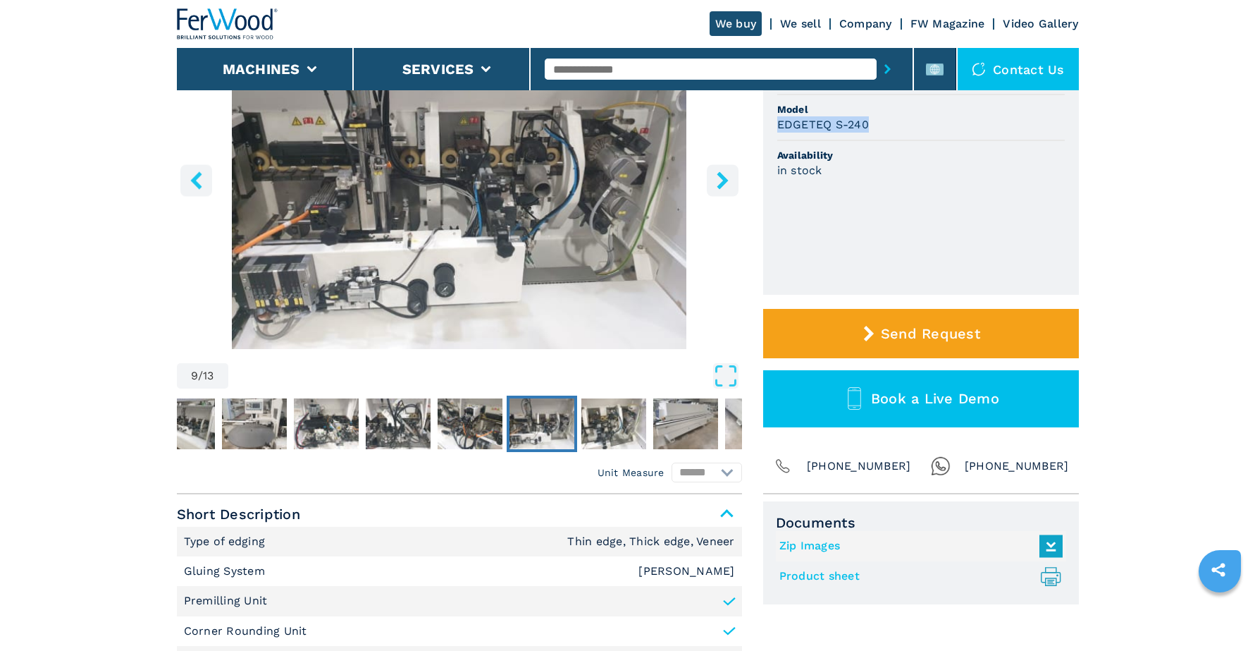
scroll to position [216, 0]
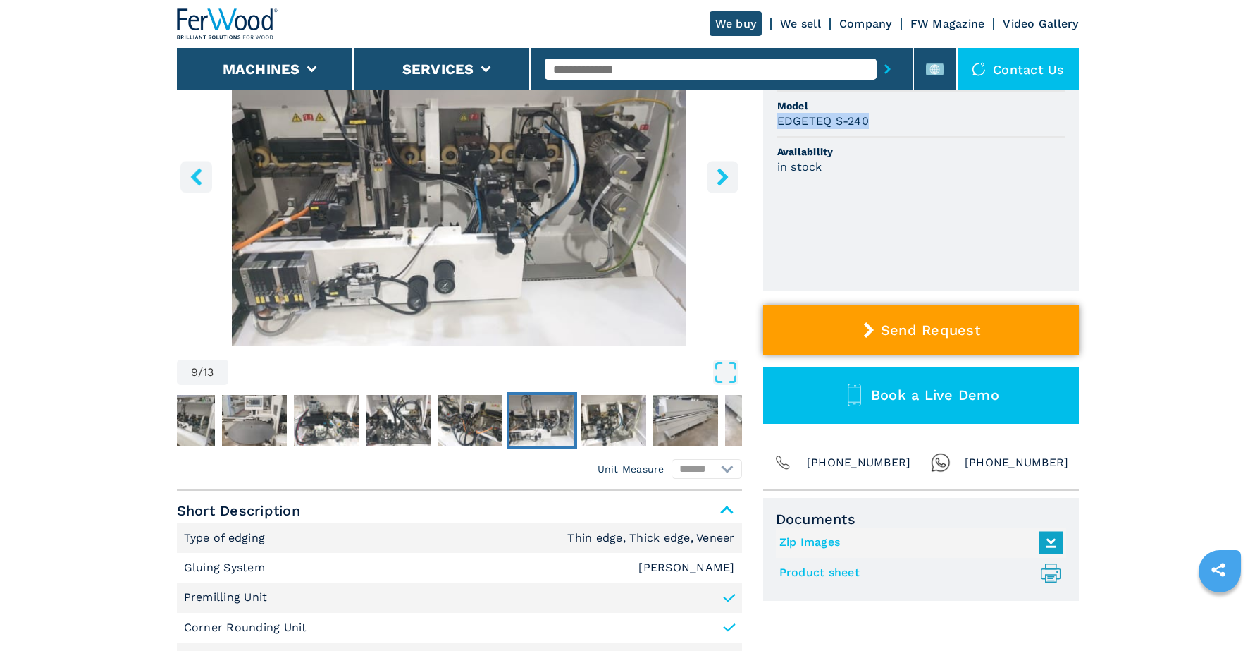
click at [867, 325] on icon at bounding box center [869, 330] width 10 height 16
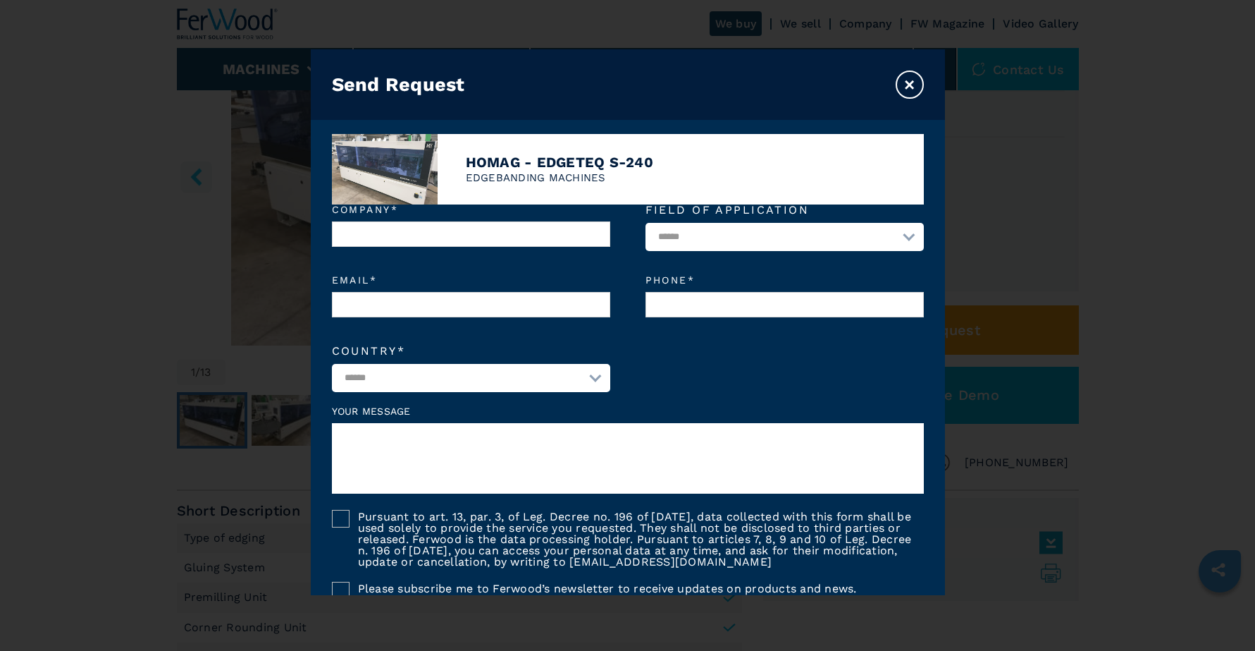
scroll to position [98, 0]
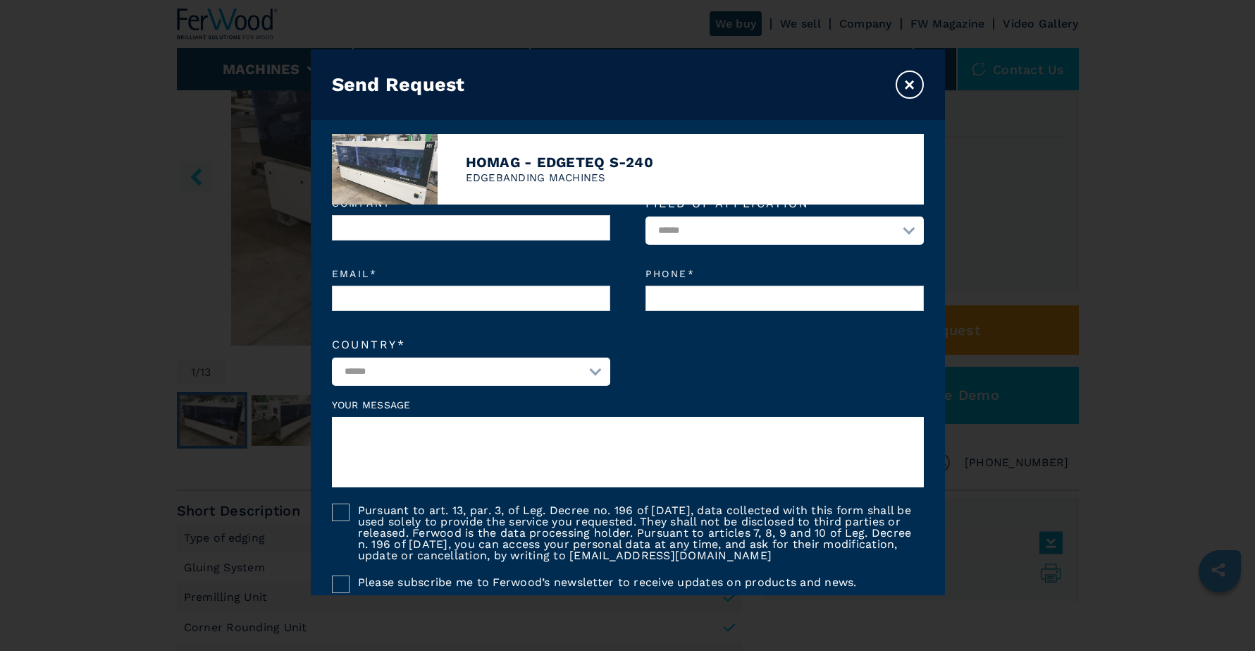
click at [916, 87] on button "×" at bounding box center [910, 84] width 28 height 28
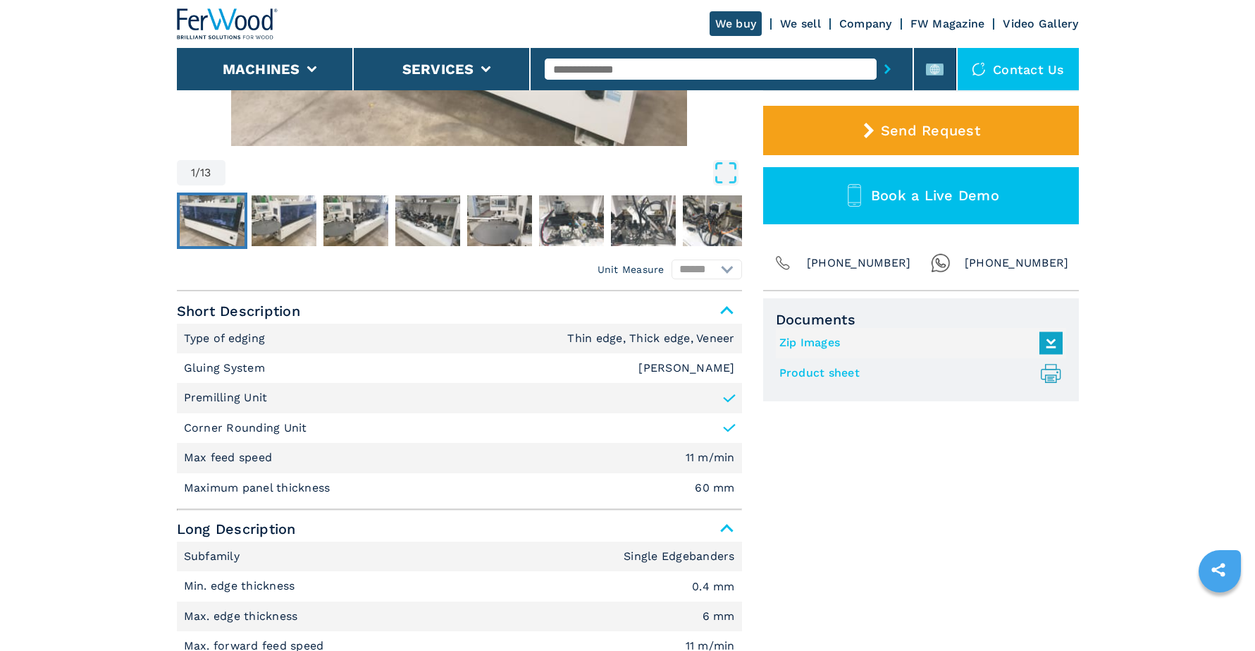
scroll to position [2, 0]
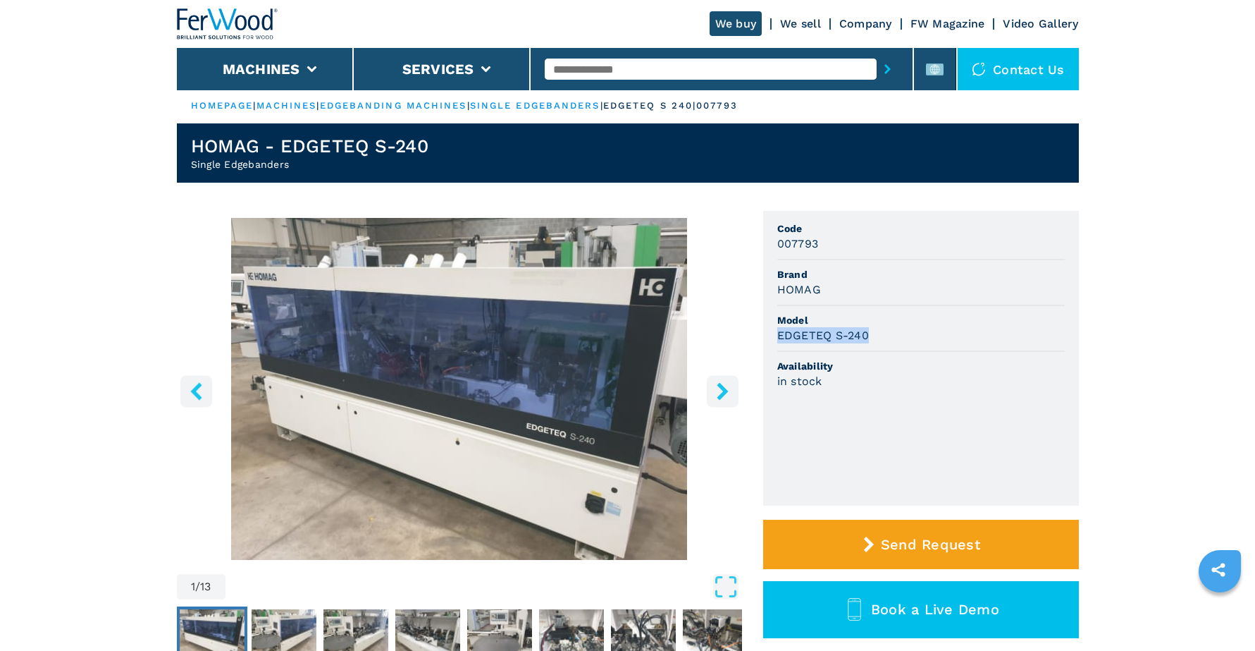
click at [577, 424] on img "Go to Slide 1" at bounding box center [459, 389] width 565 height 342
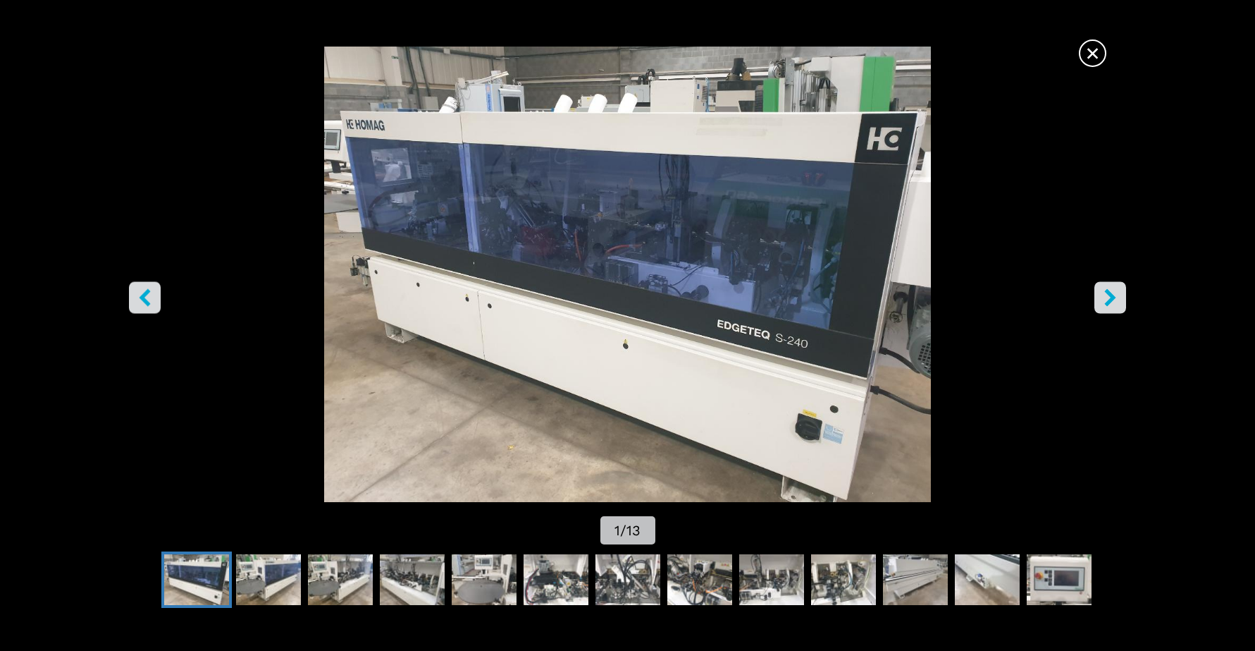
click at [1107, 304] on icon "right-button" at bounding box center [1109, 297] width 11 height 18
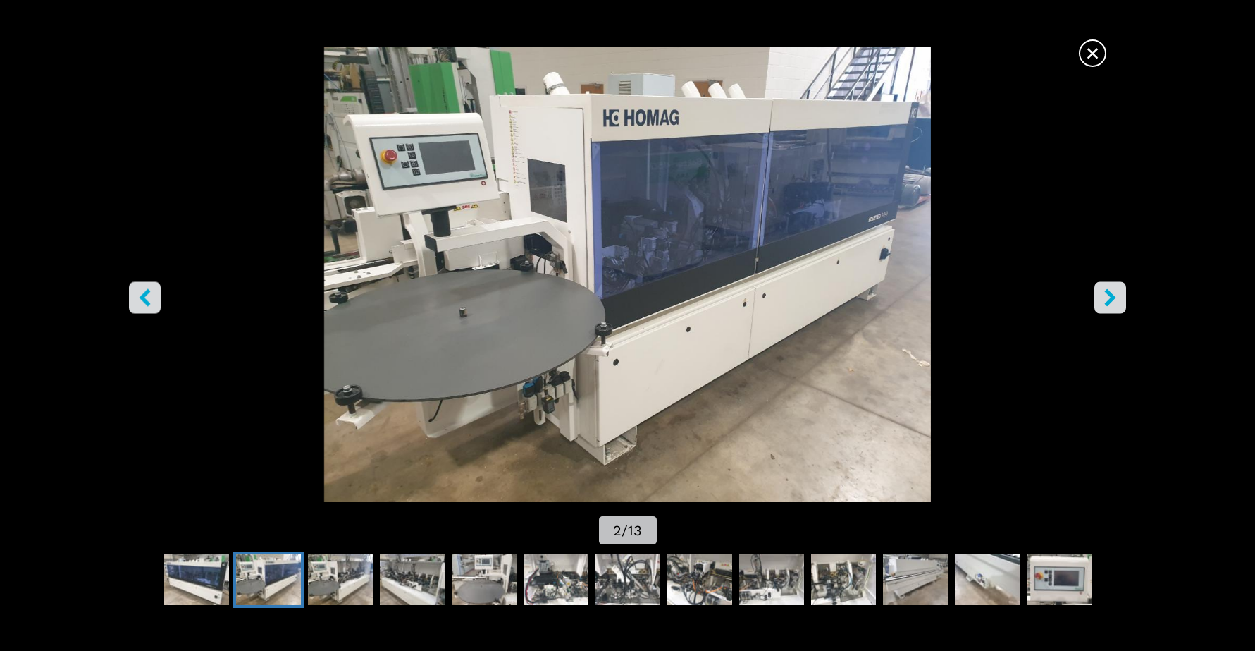
click at [1107, 304] on icon "right-button" at bounding box center [1109, 297] width 11 height 18
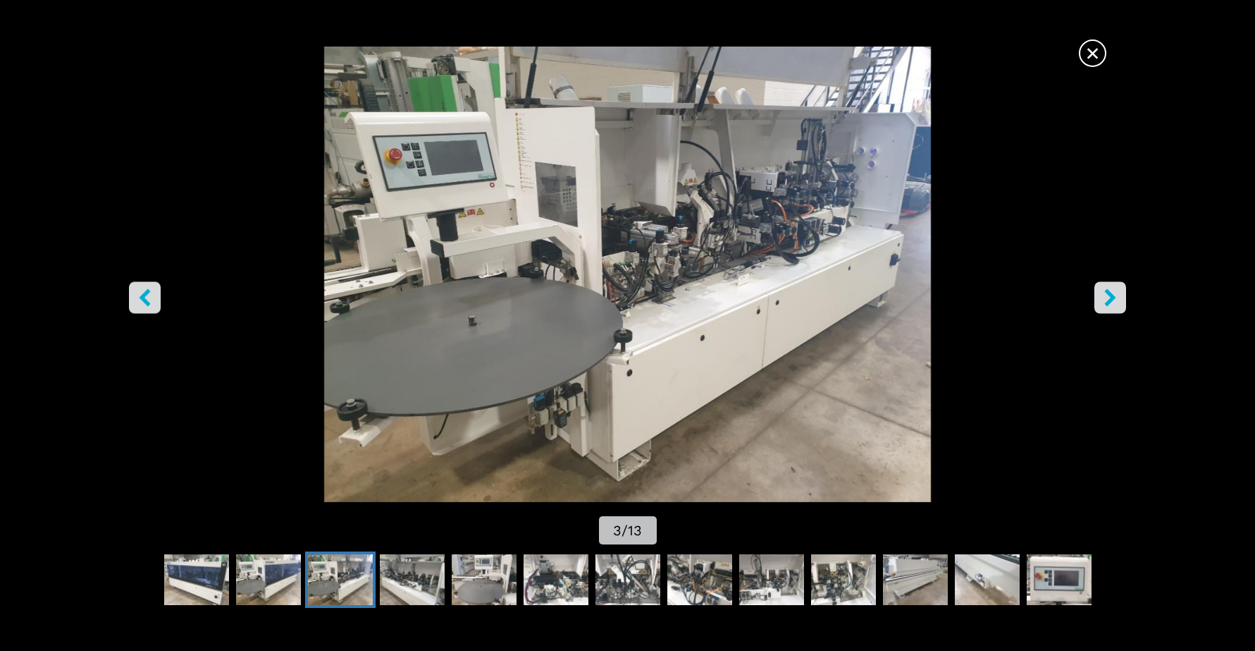
click at [1100, 59] on span "×" at bounding box center [1092, 50] width 25 height 25
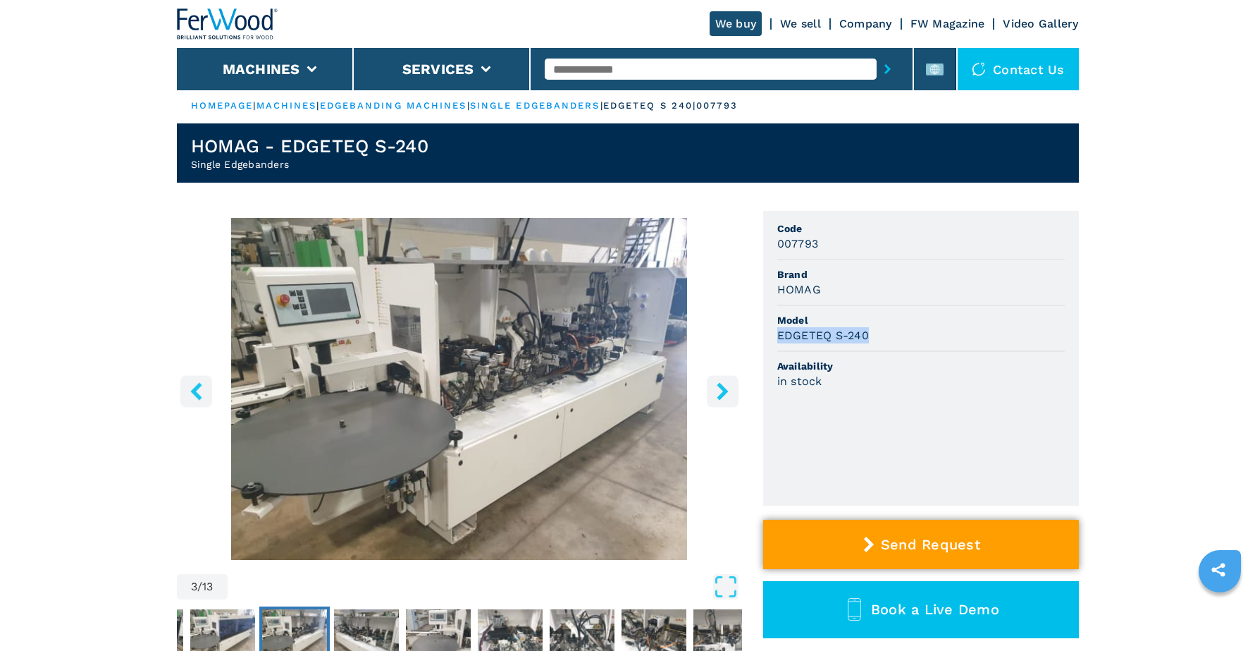
click at [904, 538] on span "Send Request" at bounding box center [930, 544] width 99 height 17
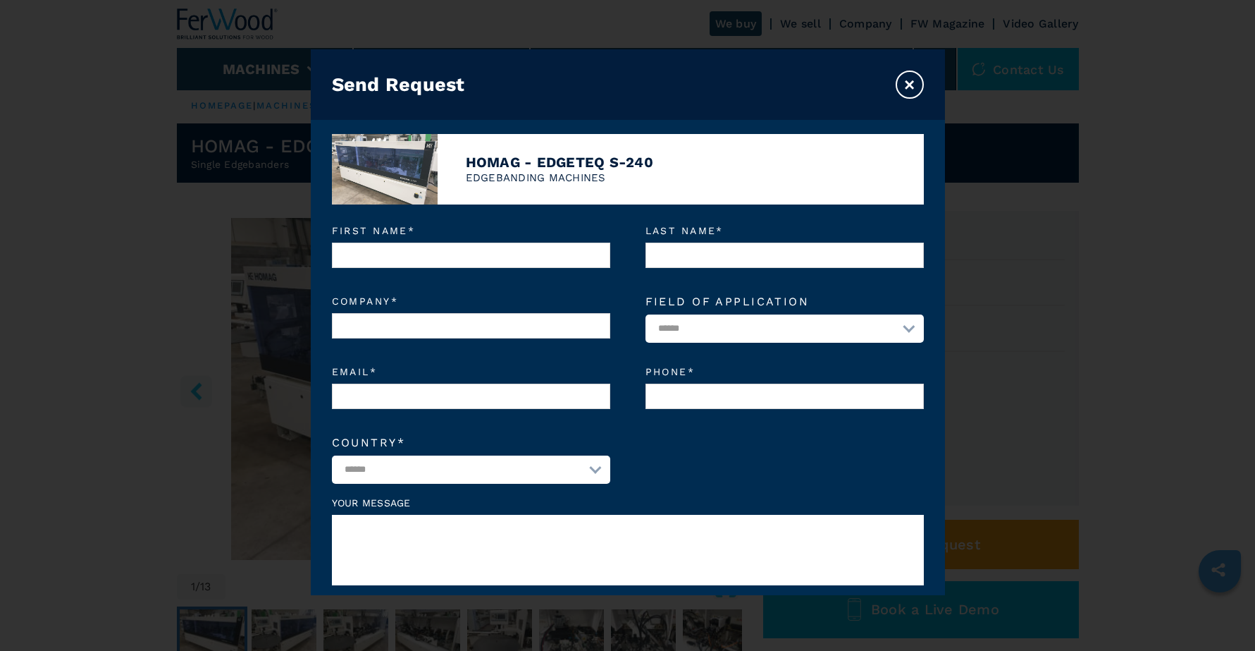
click at [547, 266] on div "First name * Last name *" at bounding box center [628, 254] width 592 height 56
type input "******"
type input "*******"
type input "**********"
select select "*********"
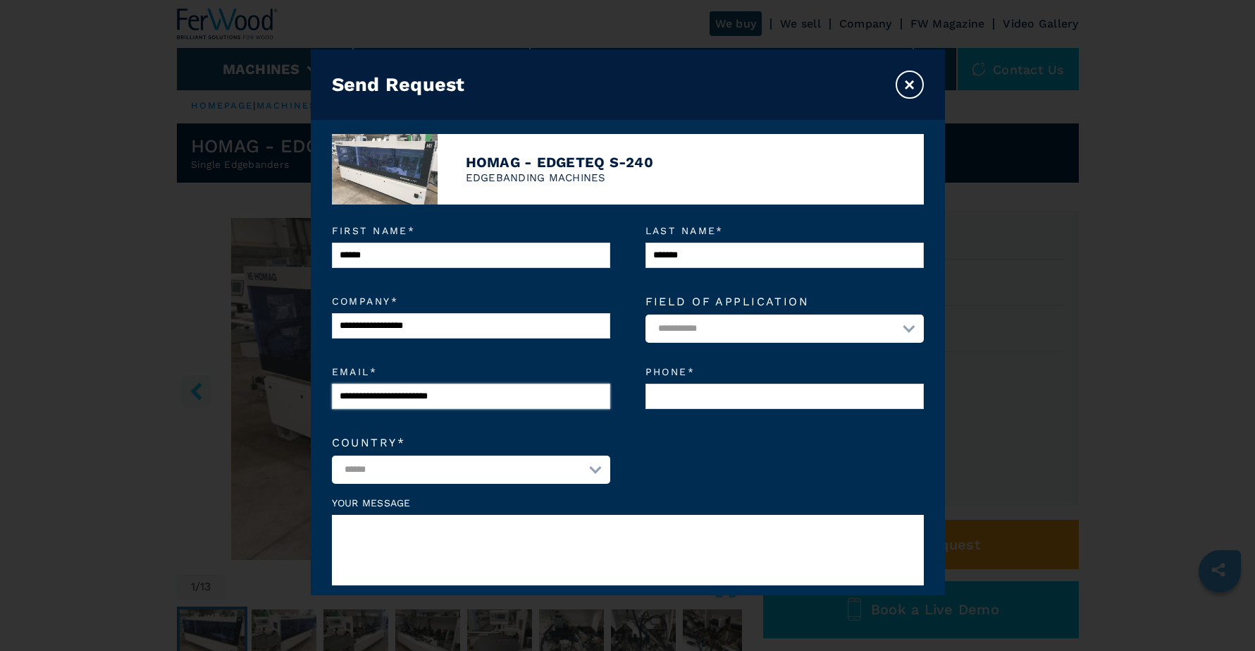
type input "**********"
select select "**"
click at [469, 538] on textarea at bounding box center [628, 549] width 592 height 70
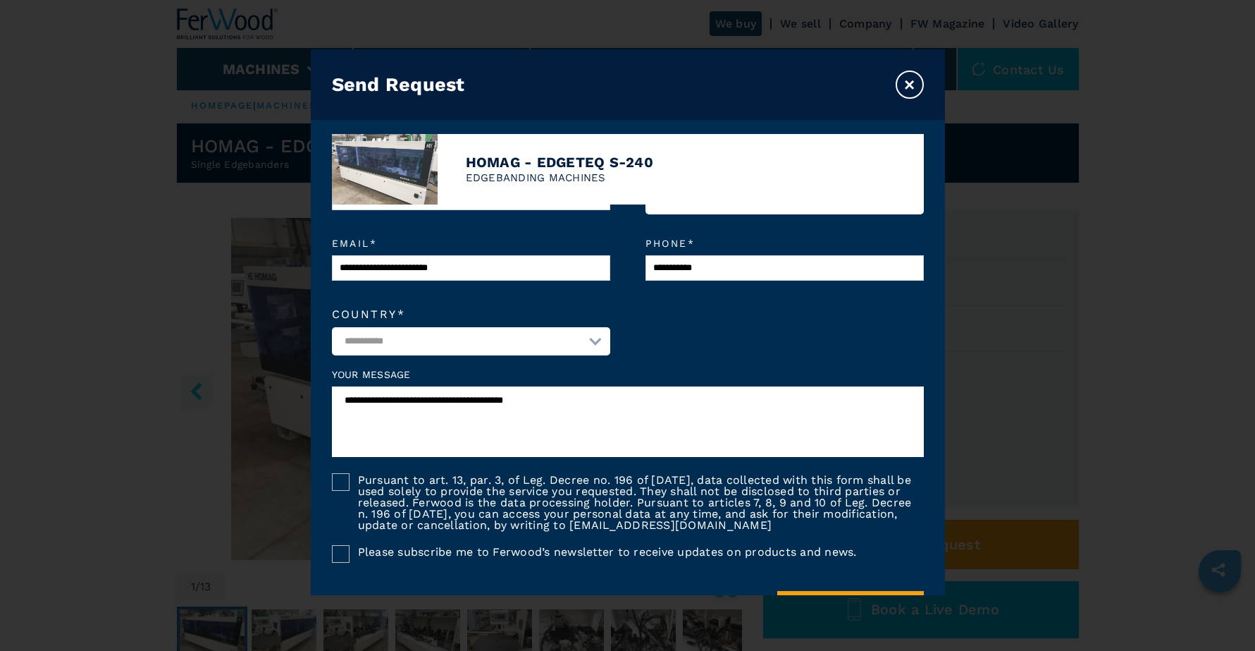
scroll to position [143, 0]
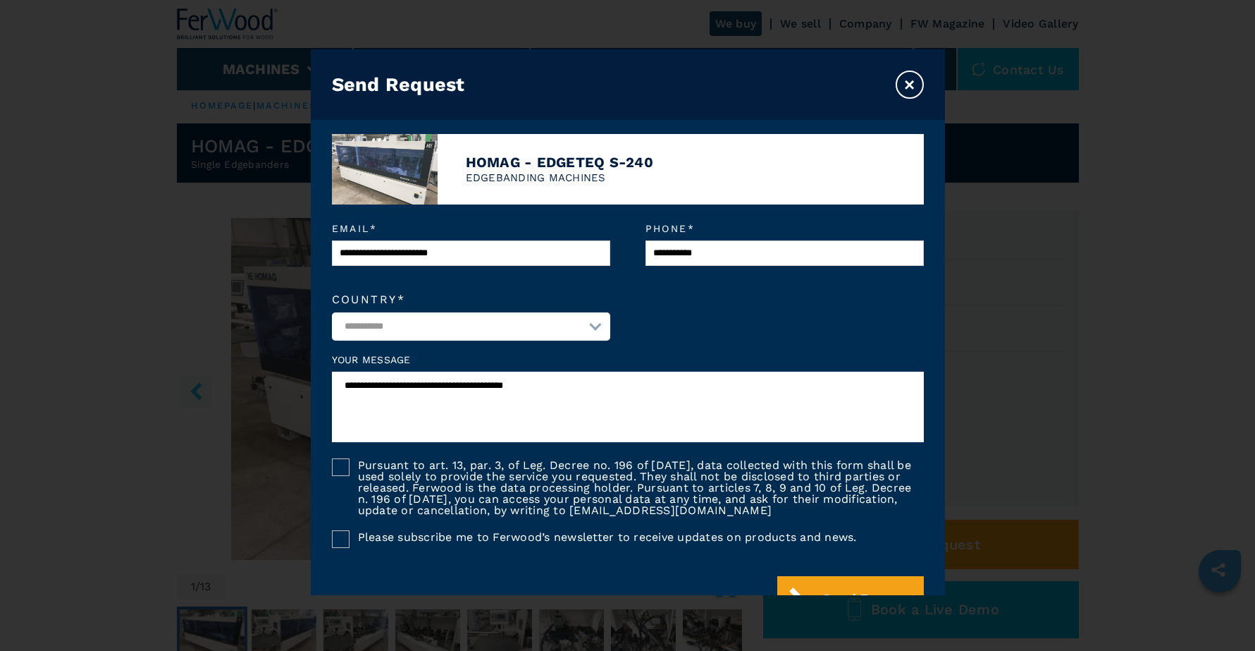
type textarea "**********"
click at [343, 462] on div at bounding box center [341, 467] width 18 height 18
click at [849, 584] on button "Send Request" at bounding box center [850, 599] width 147 height 47
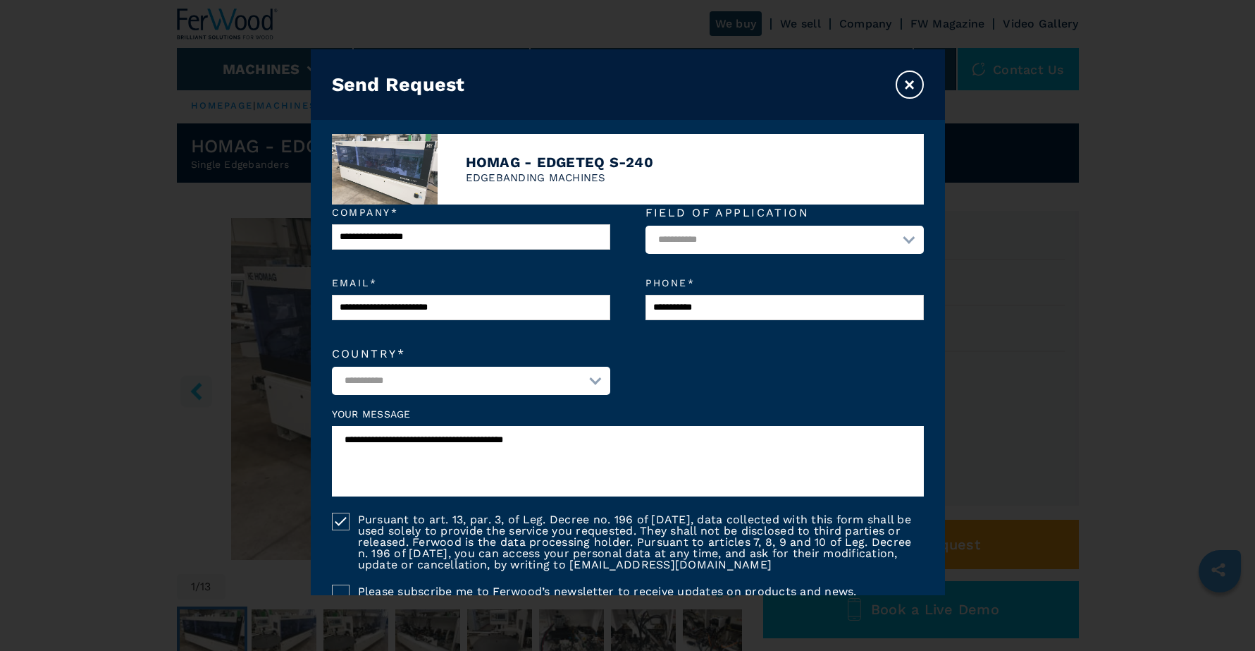
scroll to position [87, 0]
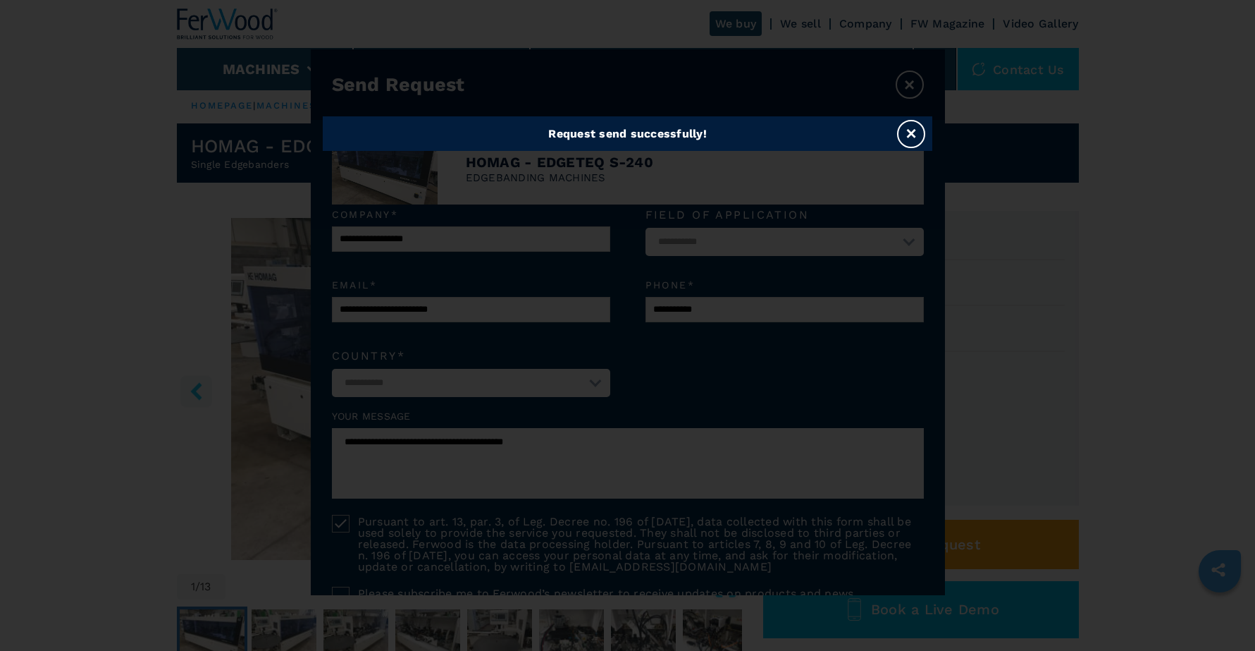
click at [918, 138] on button "×" at bounding box center [911, 134] width 28 height 28
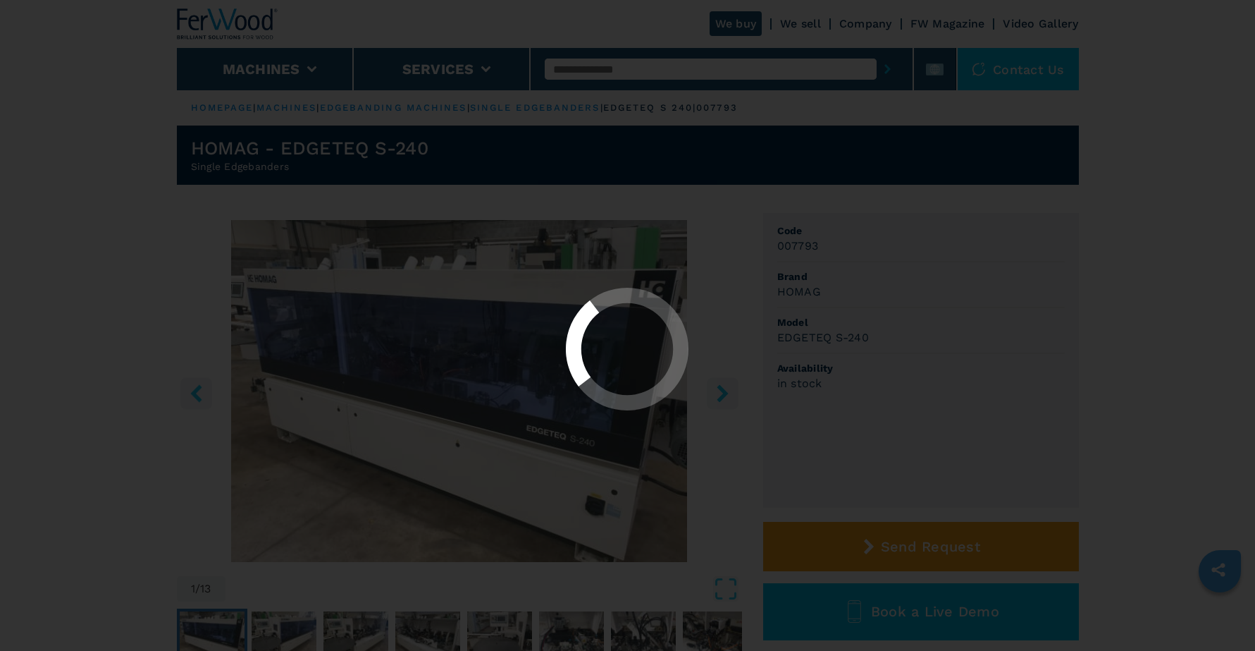
select select "**********"
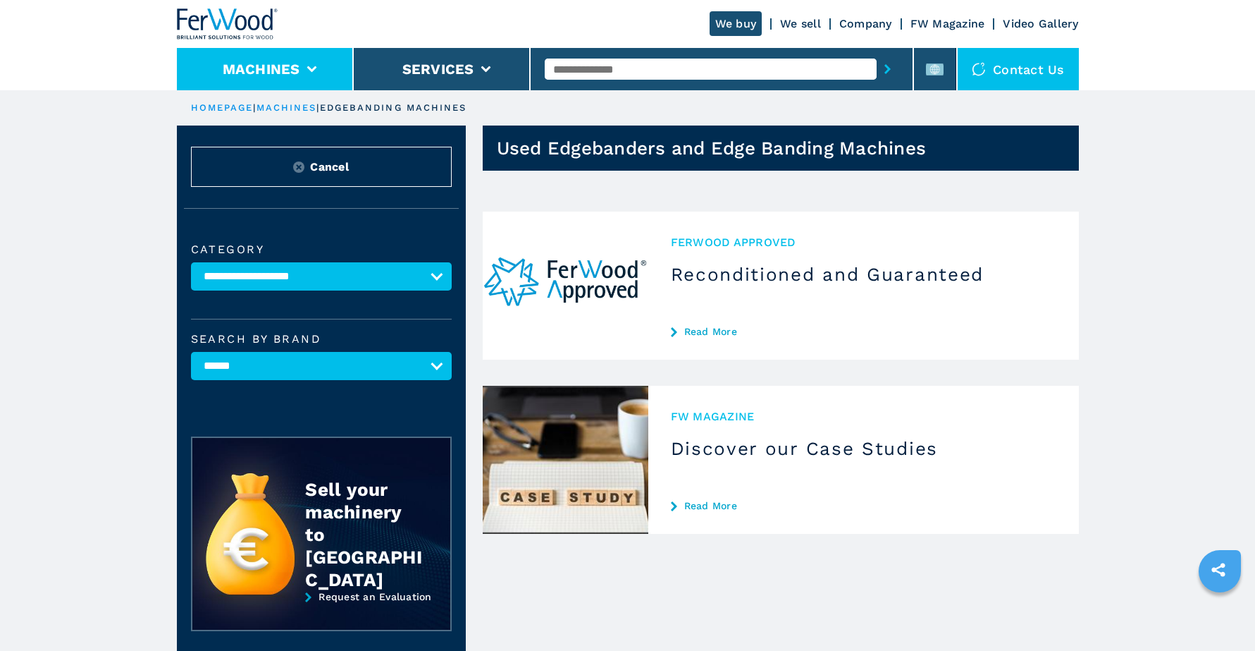
click at [303, 58] on li "Machines" at bounding box center [265, 69] width 177 height 42
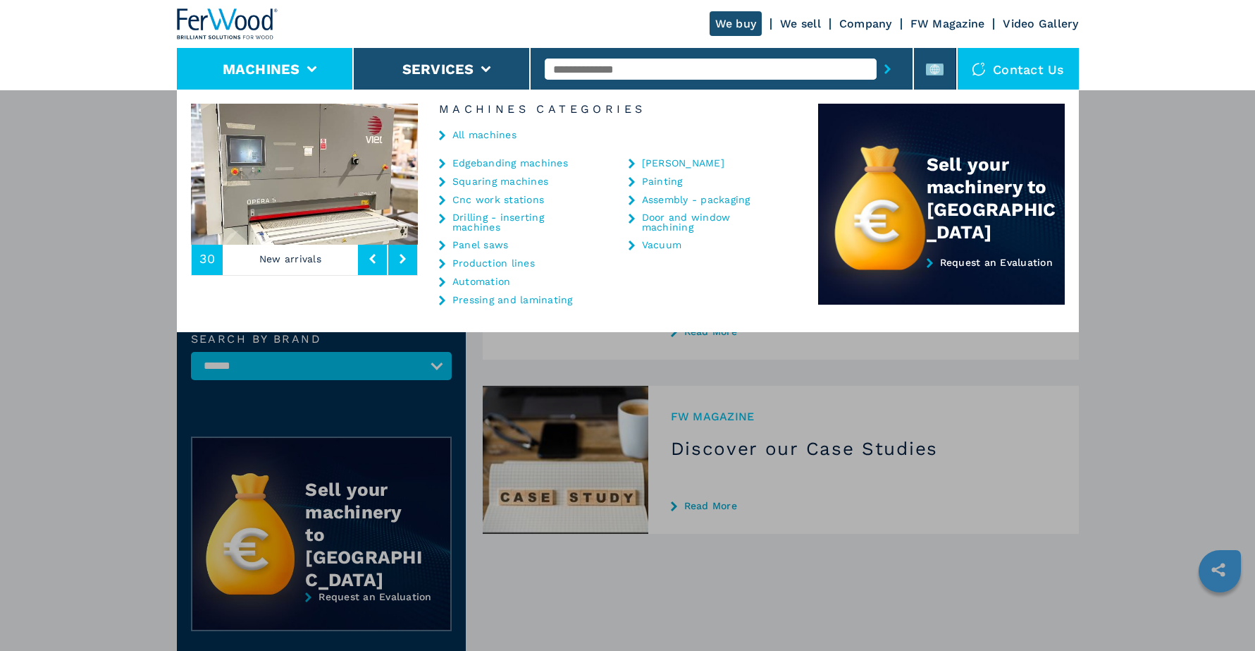
click at [517, 168] on li "Edgebanding machines" at bounding box center [516, 166] width 154 height 18
click at [517, 166] on link "Edgebanding machines" at bounding box center [510, 163] width 116 height 10
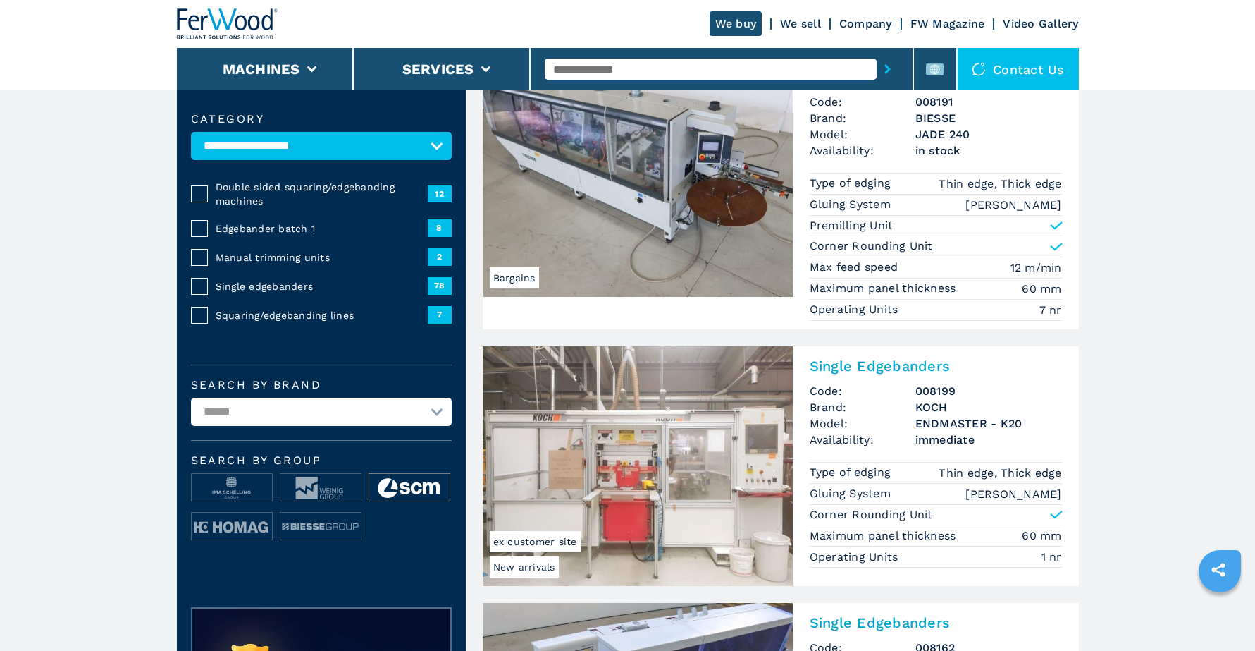
scroll to position [144, 0]
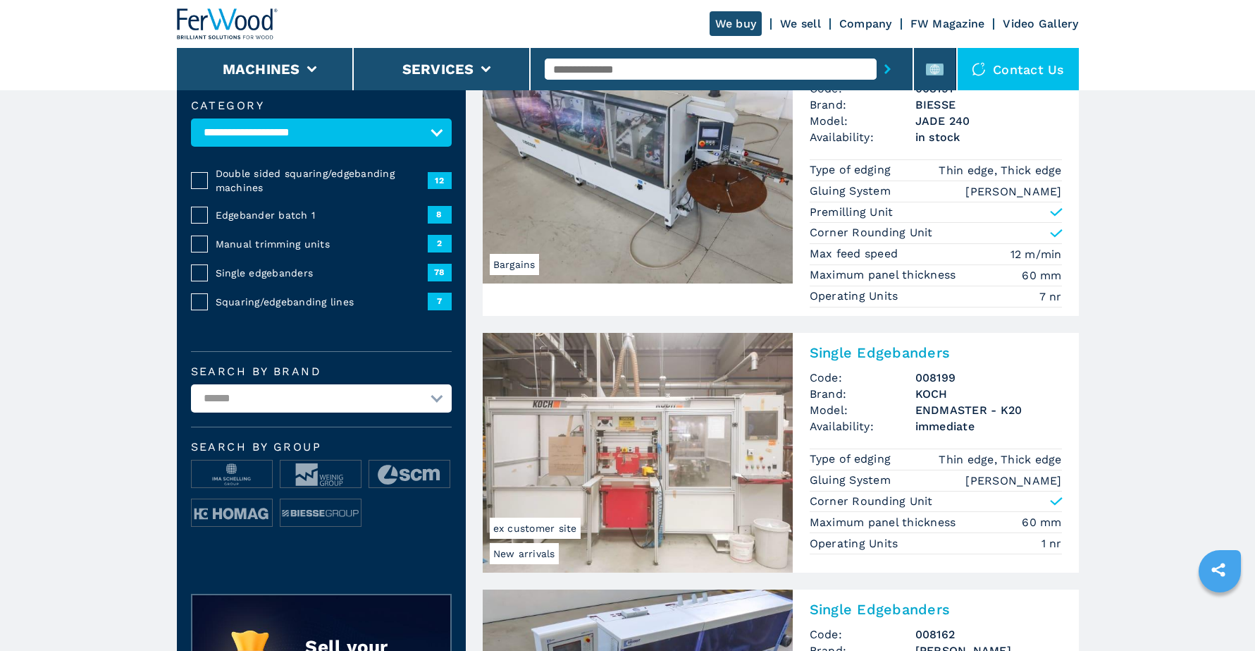
click at [364, 375] on label "Search by brand" at bounding box center [321, 371] width 261 height 11
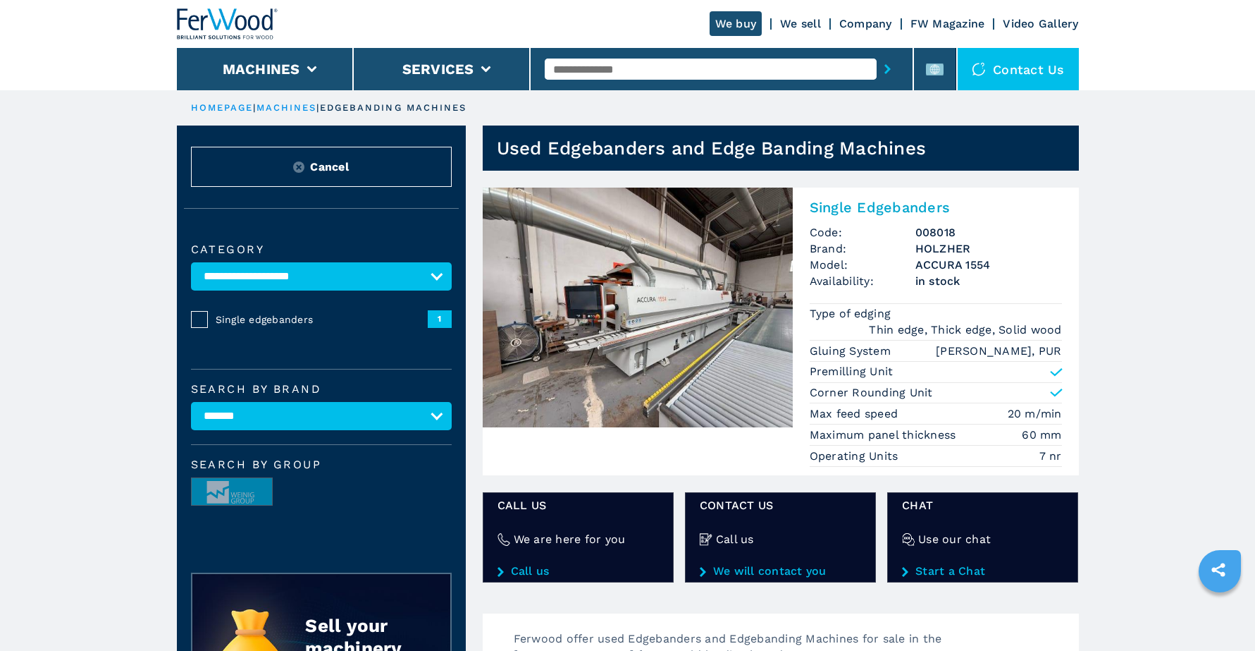
select select "*****"
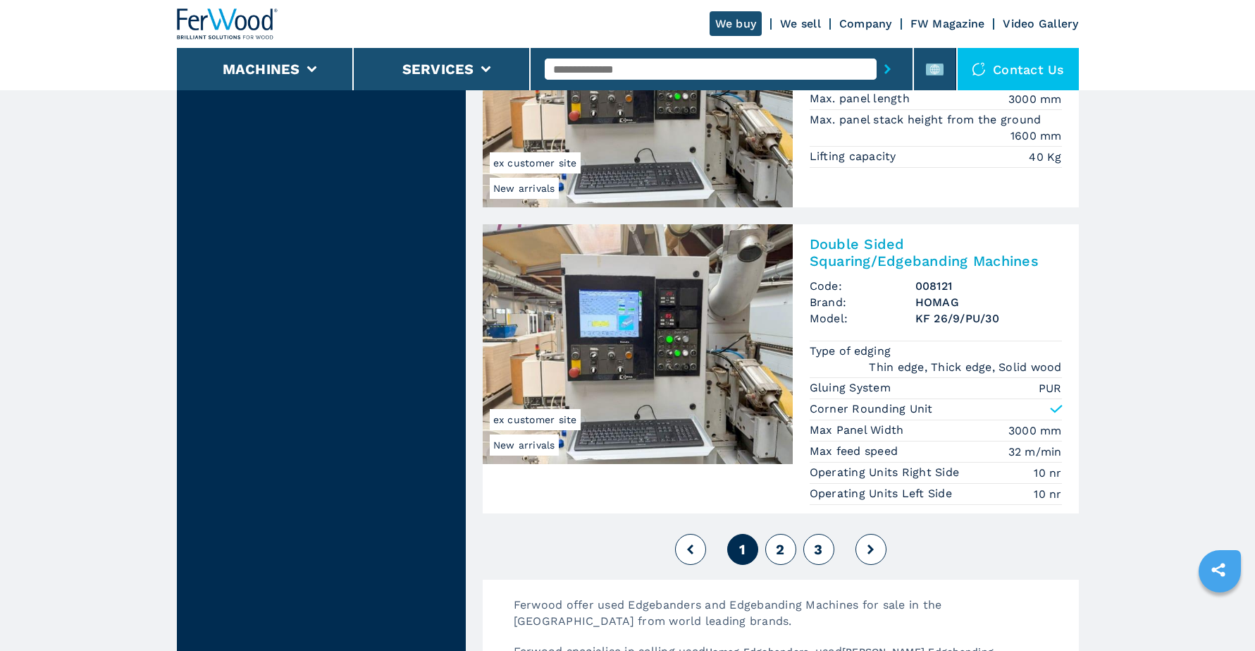
scroll to position [3615, 0]
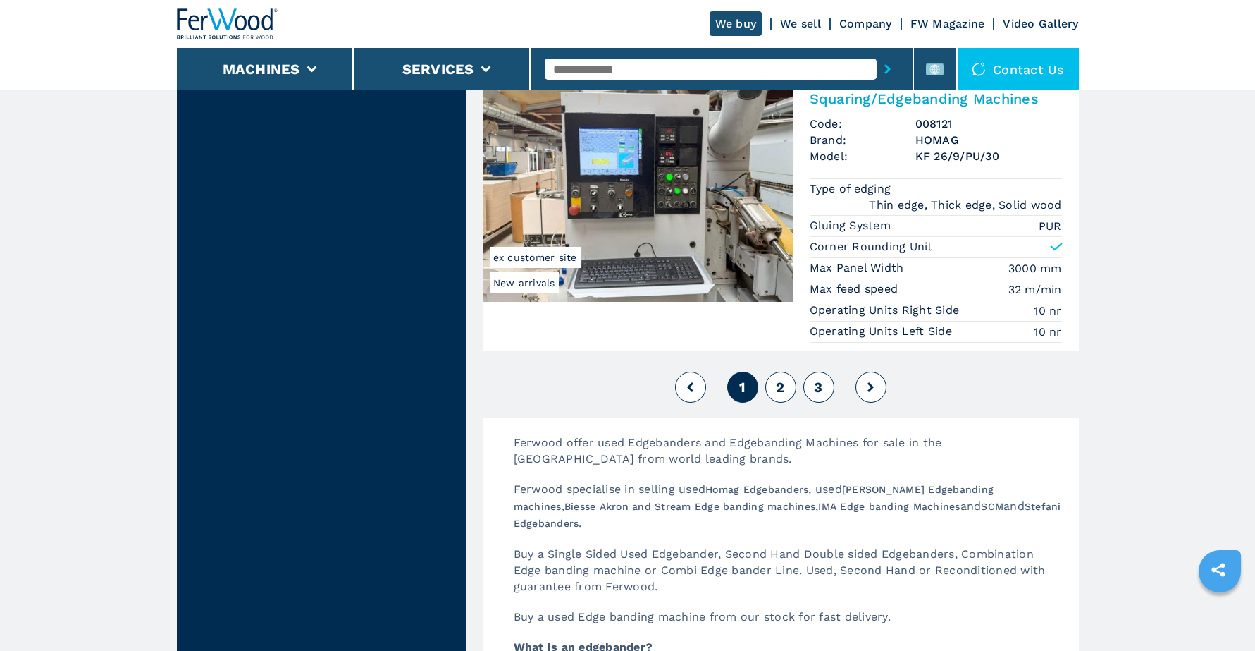
click at [793, 376] on button "2" at bounding box center [780, 386] width 31 height 31
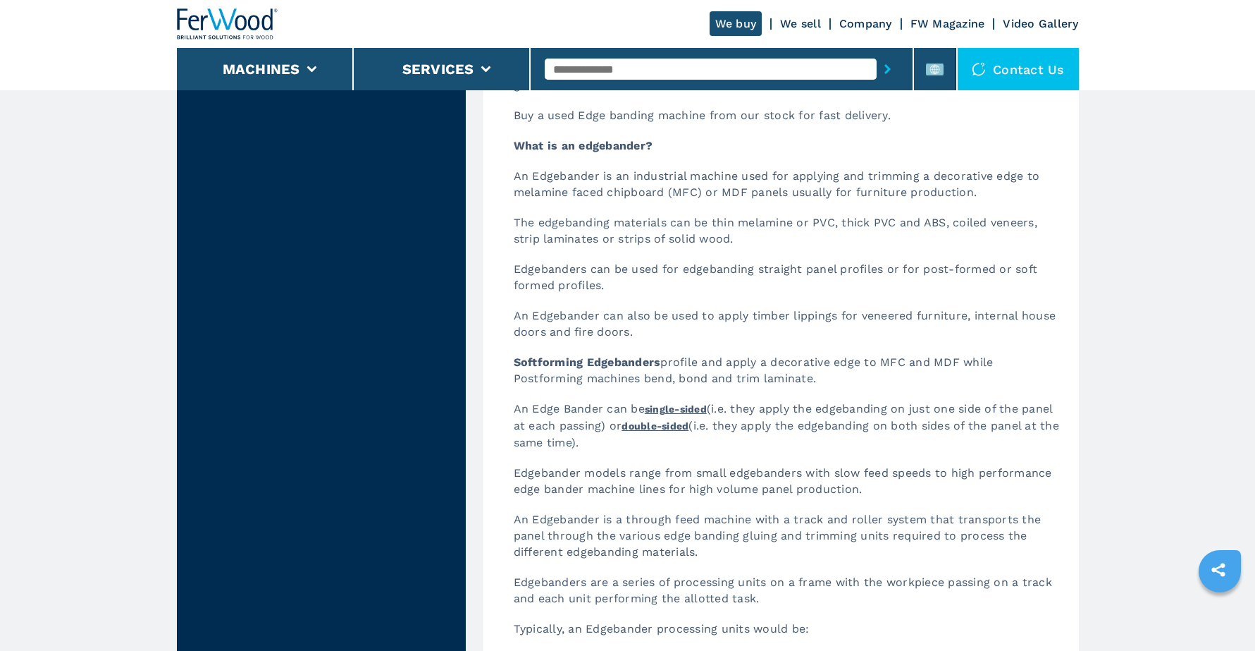
select select
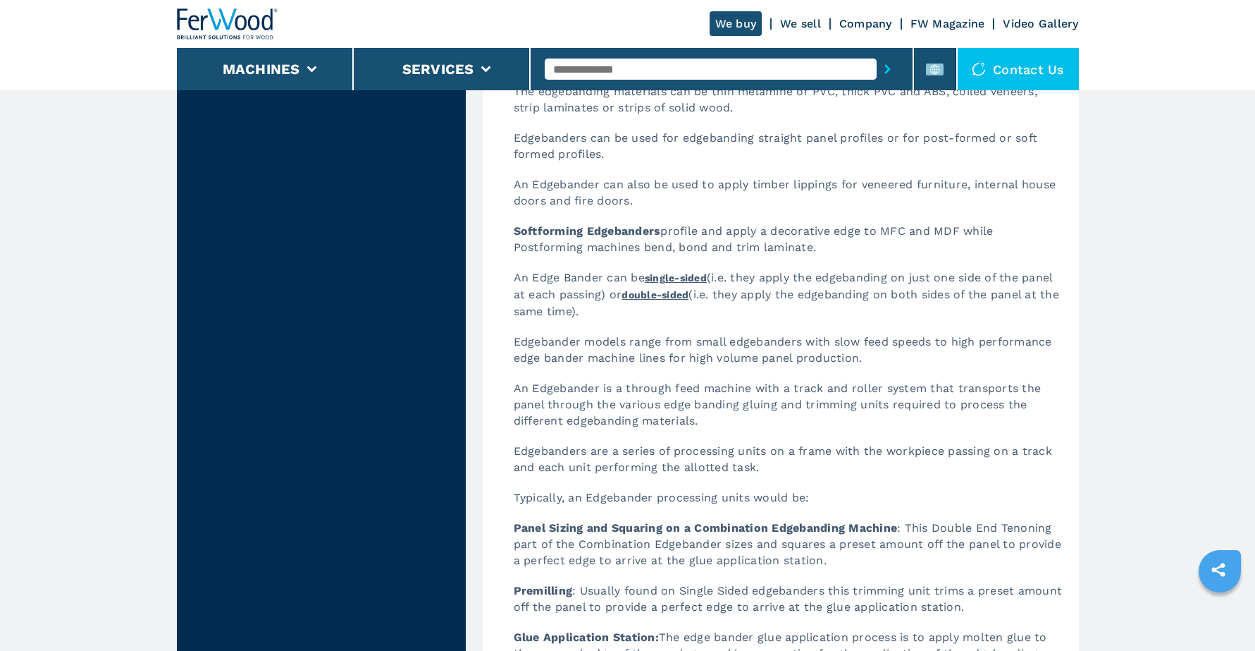
scroll to position [3377, 0]
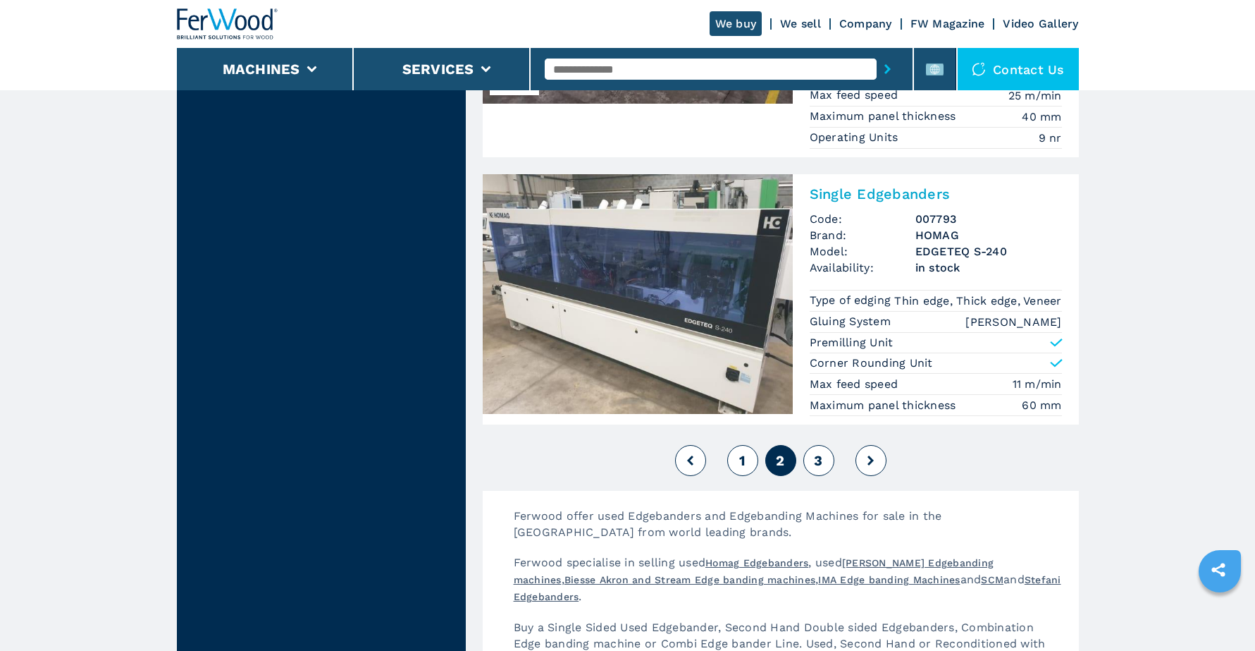
click at [825, 471] on button "3" at bounding box center [818, 460] width 31 height 31
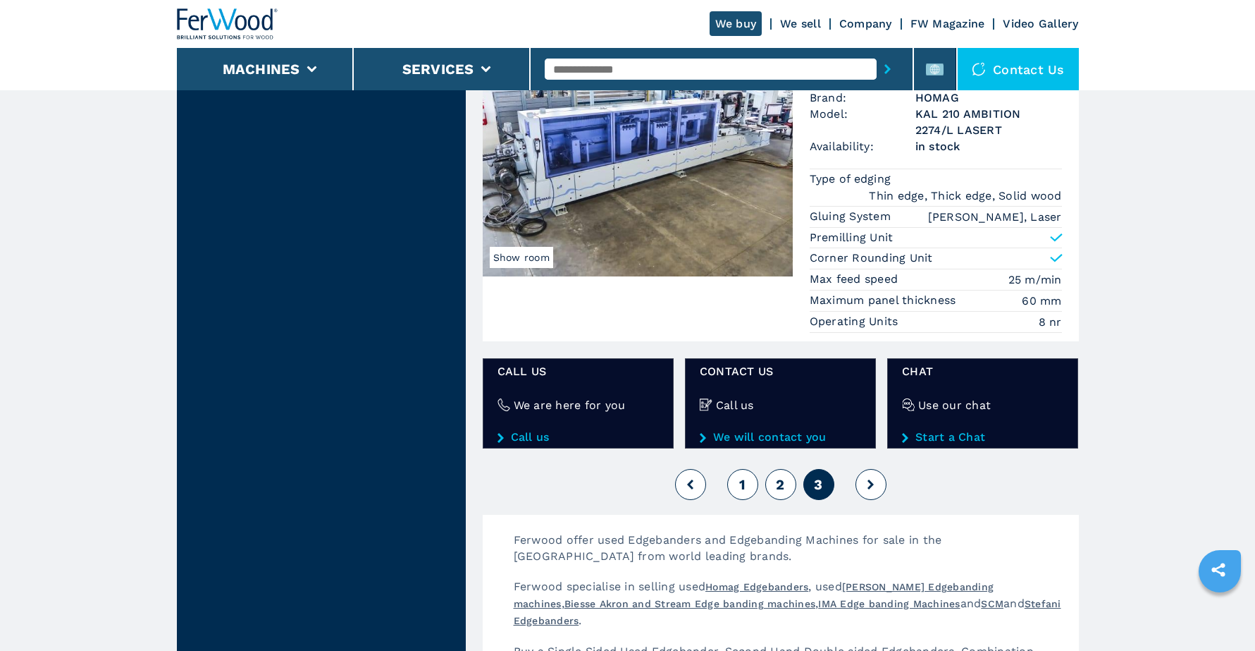
scroll to position [1683, 0]
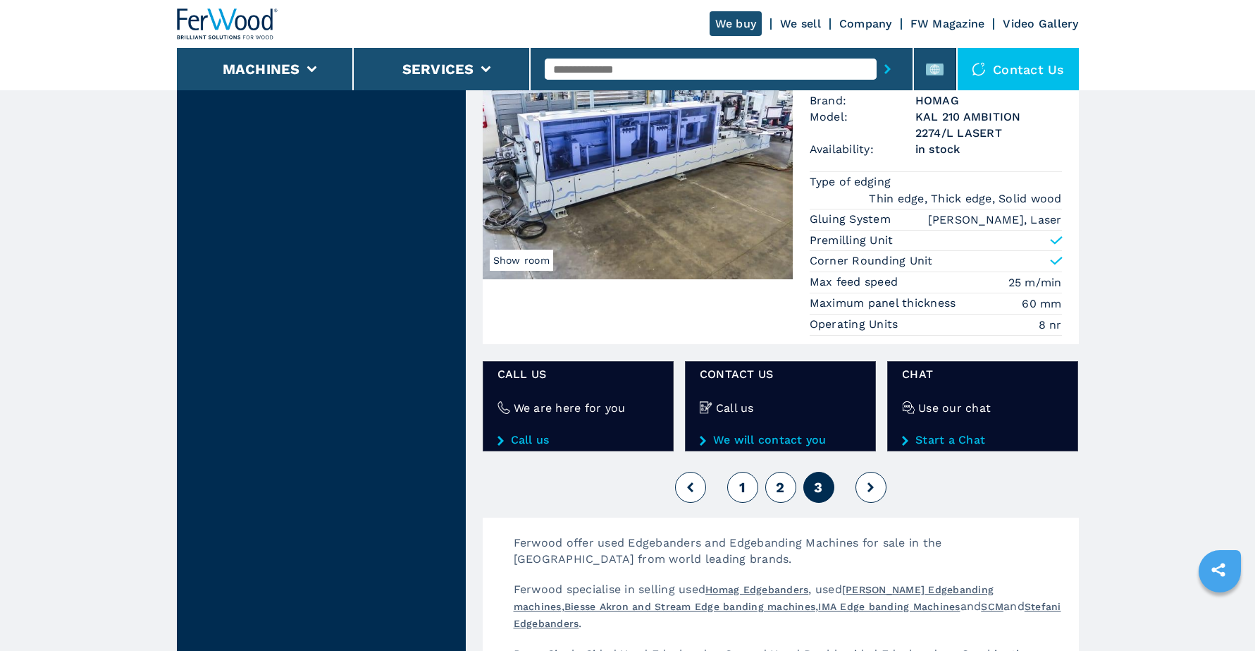
click at [773, 492] on button "2" at bounding box center [780, 486] width 31 height 31
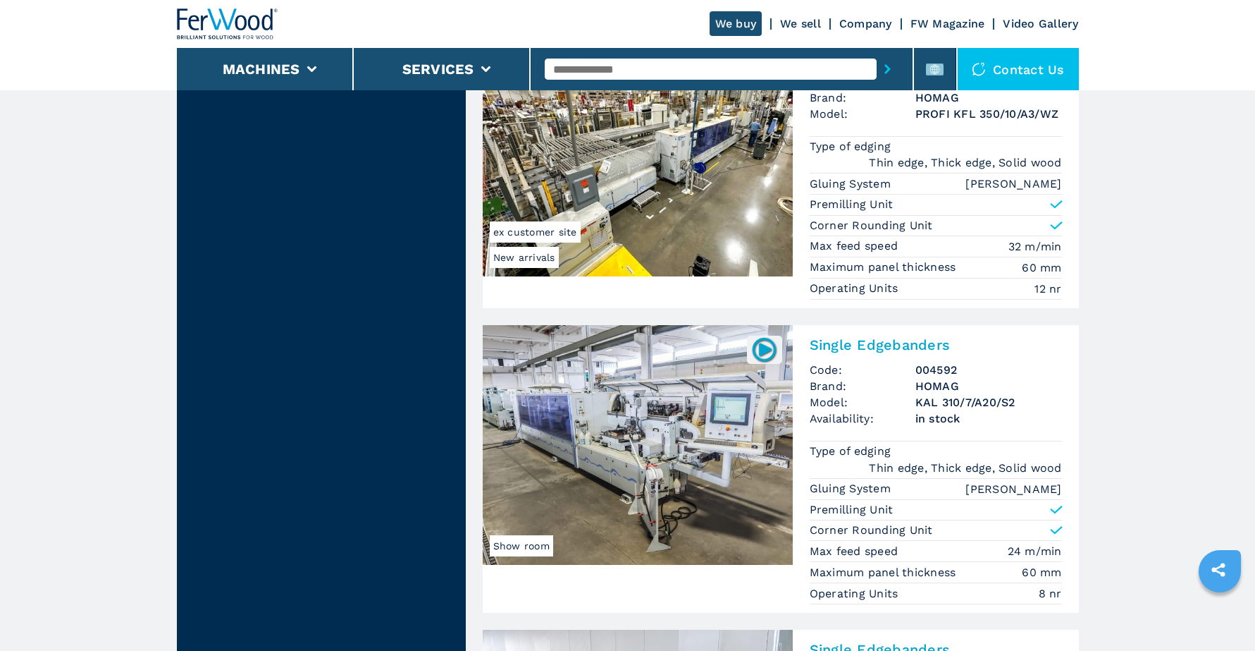
scroll to position [3198, 0]
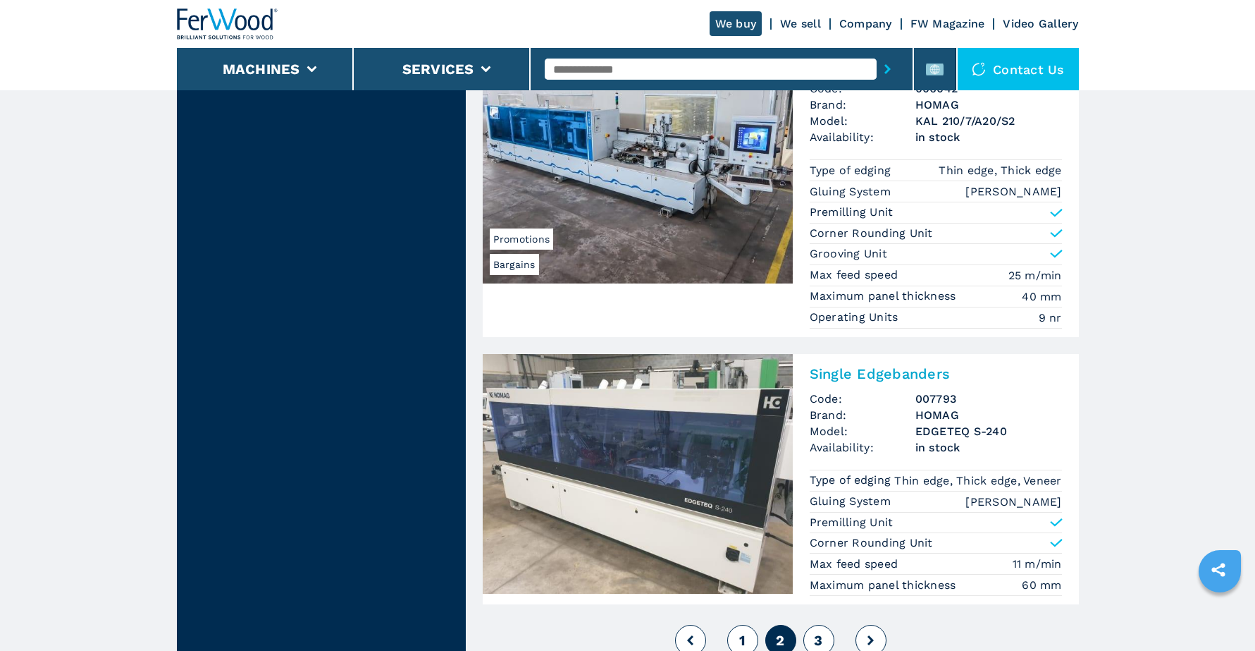
click at [717, 441] on img at bounding box center [638, 474] width 310 height 240
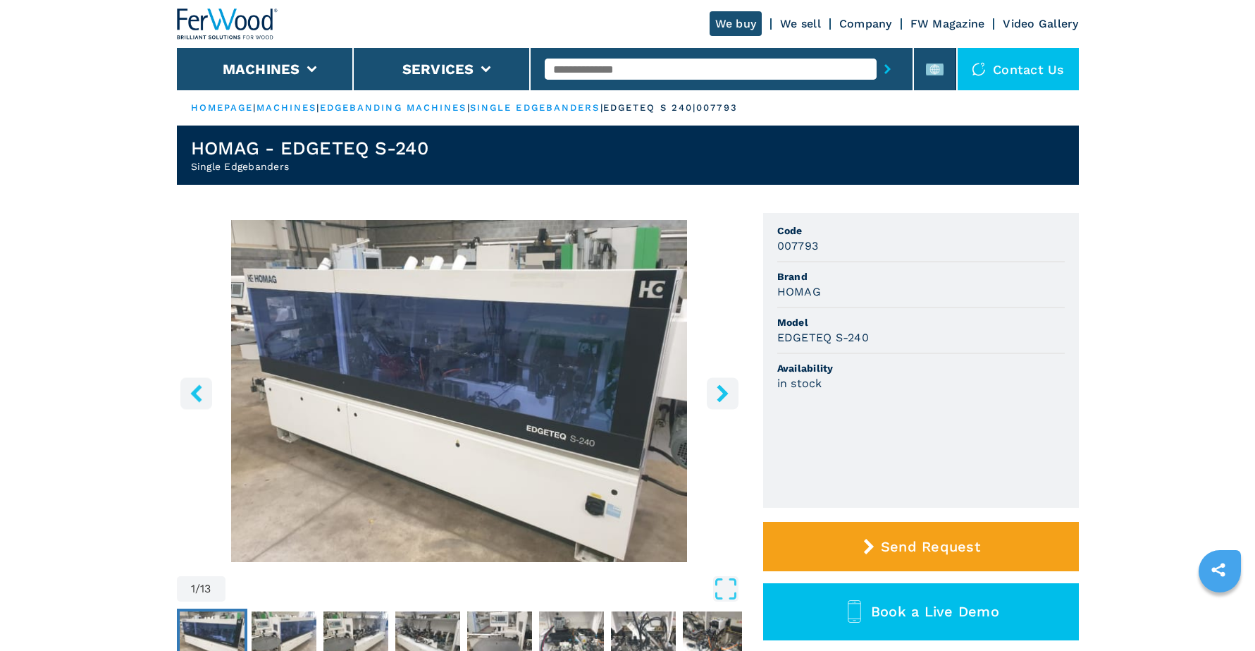
scroll to position [33, 0]
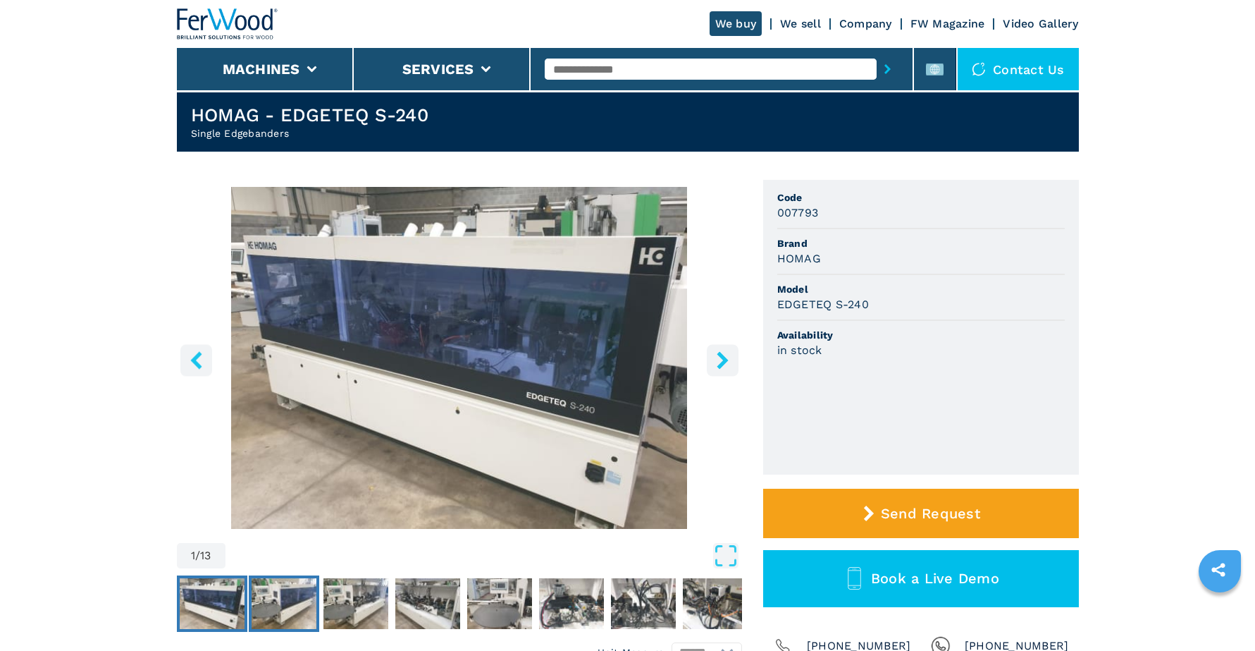
click at [276, 597] on img "Go to Slide 2" at bounding box center [284, 603] width 65 height 51
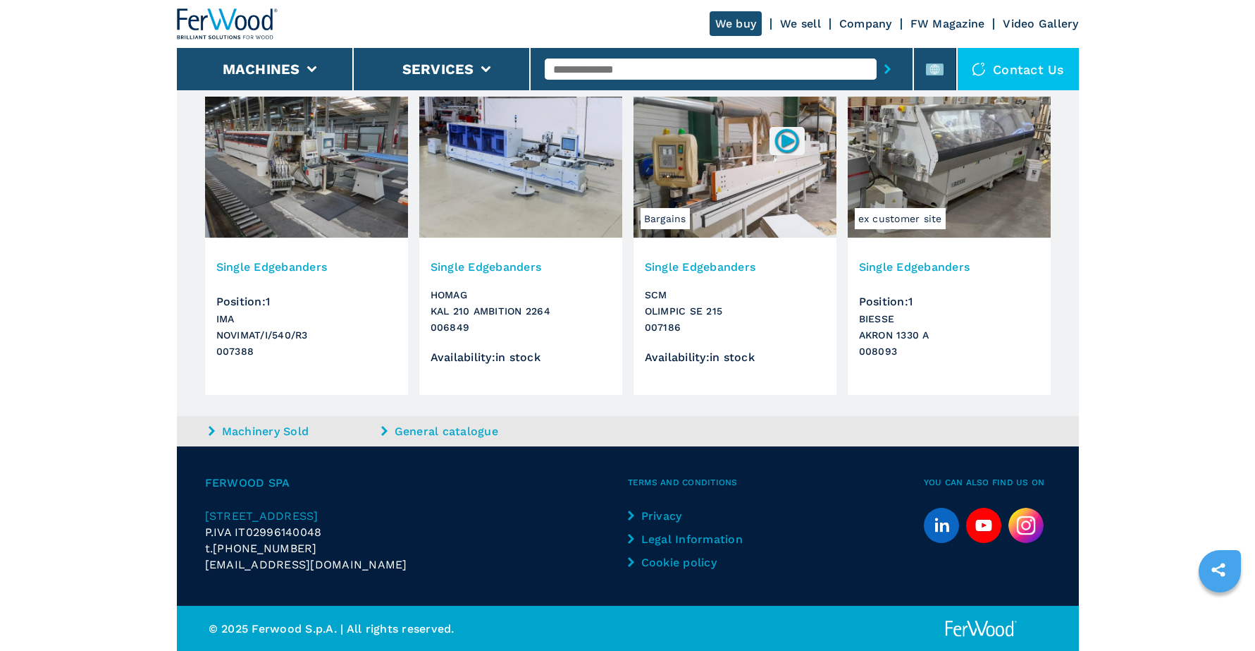
scroll to position [1472, 0]
